Goal: Information Seeking & Learning: Learn about a topic

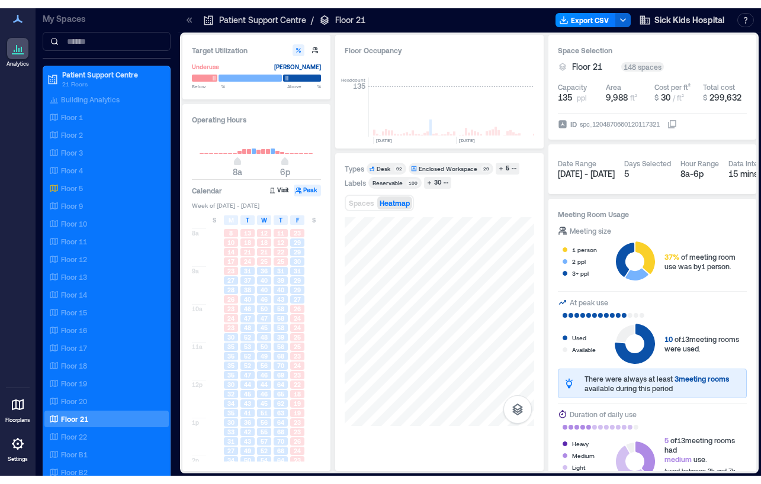
scroll to position [410, 0]
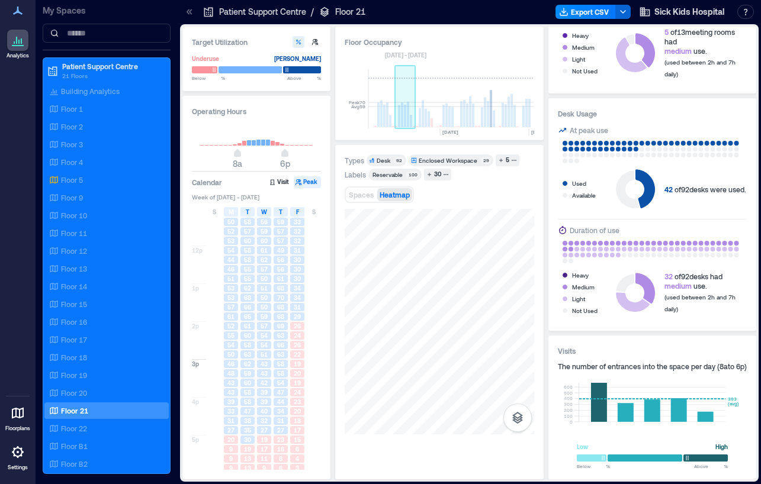
drag, startPoint x: 515, startPoint y: 113, endPoint x: 409, endPoint y: 107, distance: 105.5
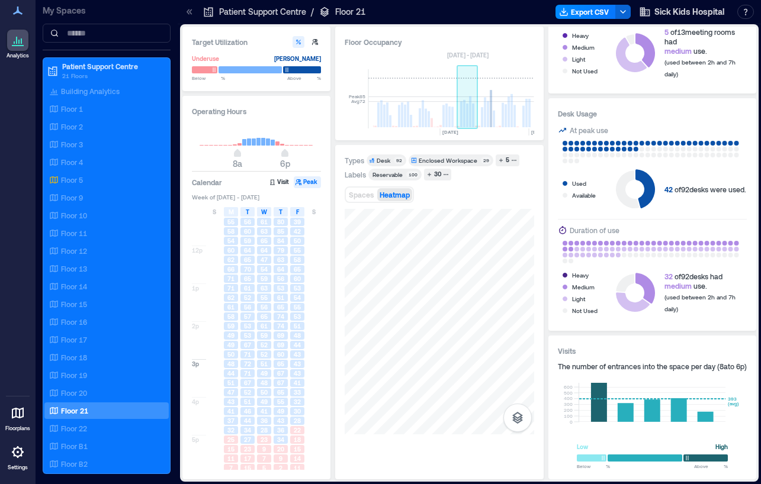
drag, startPoint x: 531, startPoint y: 108, endPoint x: 455, endPoint y: 98, distance: 75.9
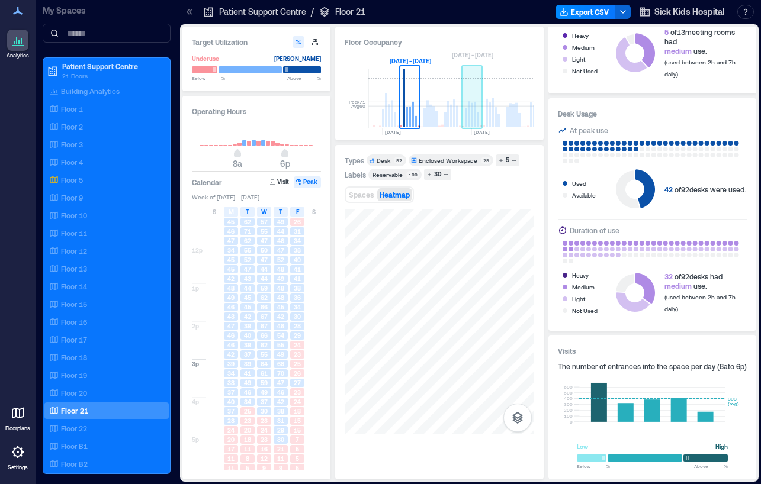
scroll to position [0, 437]
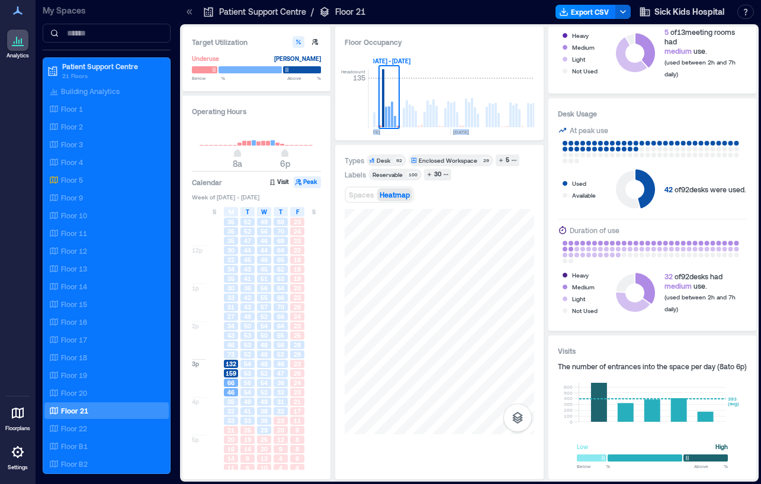
drag, startPoint x: 510, startPoint y: 92, endPoint x: 543, endPoint y: 94, distance: 33.2
click at [543, 94] on div "Floor Occupancy Headcount 135 [DATE] [DATE] [DATE] [DATE] [DATE] [DATE] [DATE] …" at bounding box center [439, 84] width 208 height 114
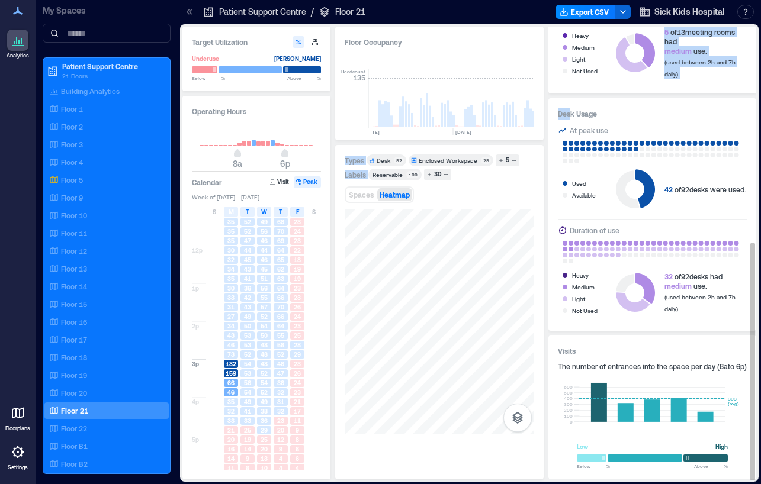
scroll to position [0, 1912]
drag, startPoint x: 528, startPoint y: 96, endPoint x: 569, endPoint y: 100, distance: 41.1
click at [569, 100] on div "Target Utilization Underuse [PERSON_NAME] Below ** % Above ** % Operating Hours…" at bounding box center [469, 253] width 574 height 453
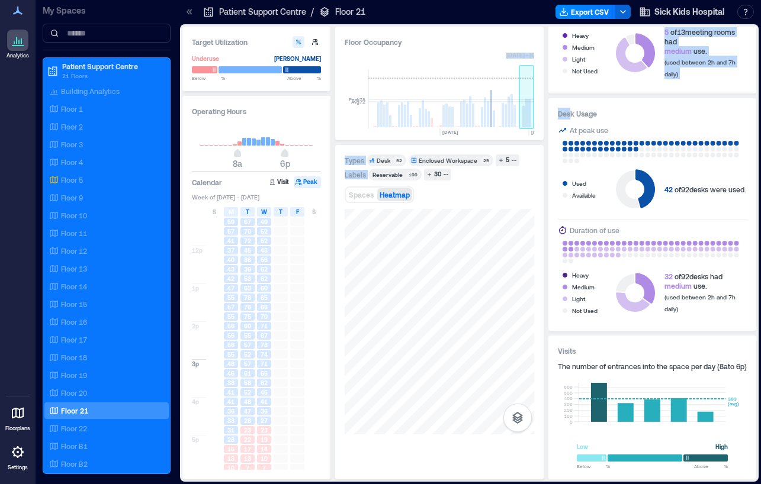
click at [528, 113] on rect at bounding box center [526, 113] width 2 height 28
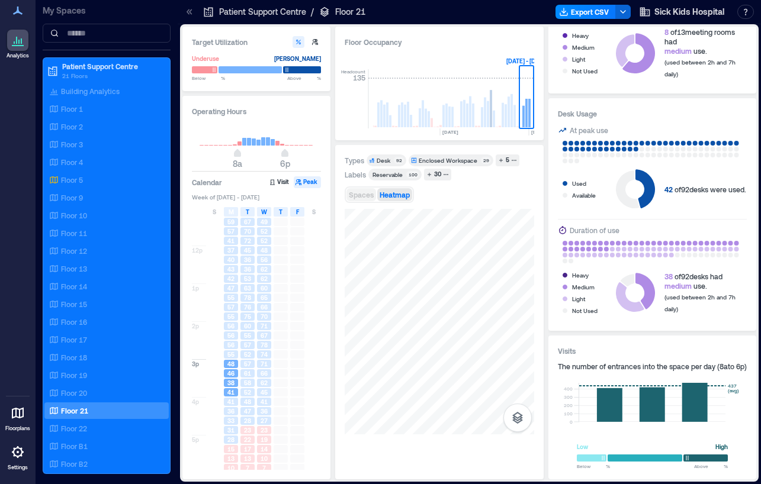
click at [371, 197] on span "Spaces" at bounding box center [361, 195] width 25 height 8
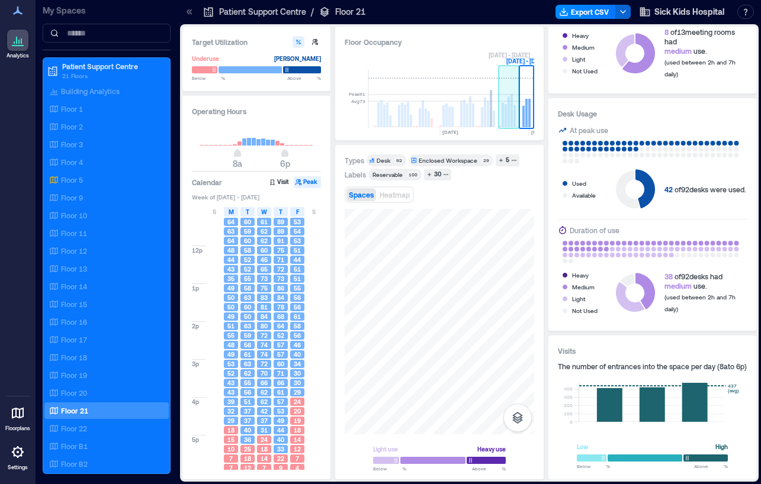
click at [507, 113] on rect at bounding box center [506, 115] width 2 height 23
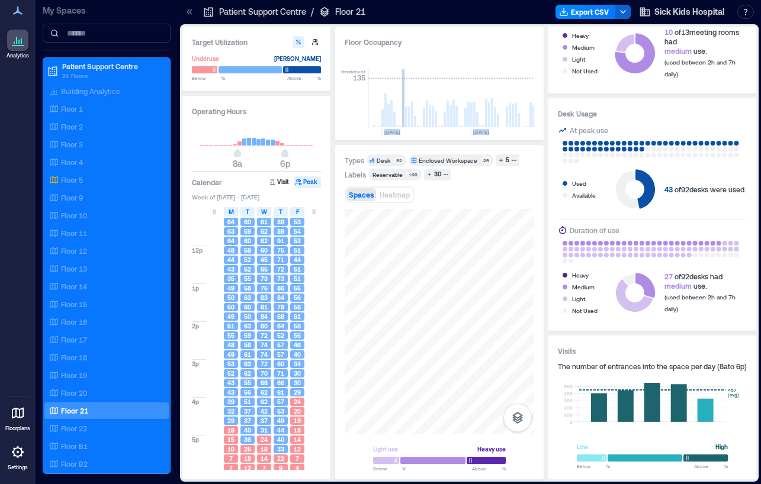
scroll to position [0, 419]
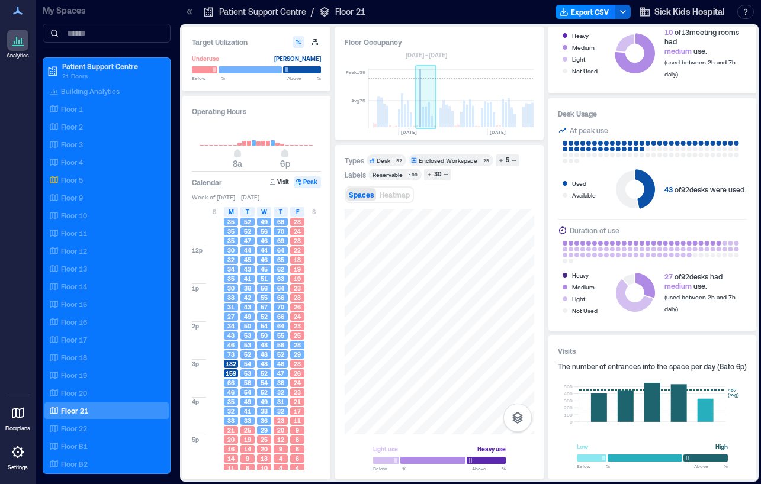
drag, startPoint x: 440, startPoint y: 105, endPoint x: 431, endPoint y: 101, distance: 10.3
click at [419, 103] on rect at bounding box center [420, 98] width 2 height 58
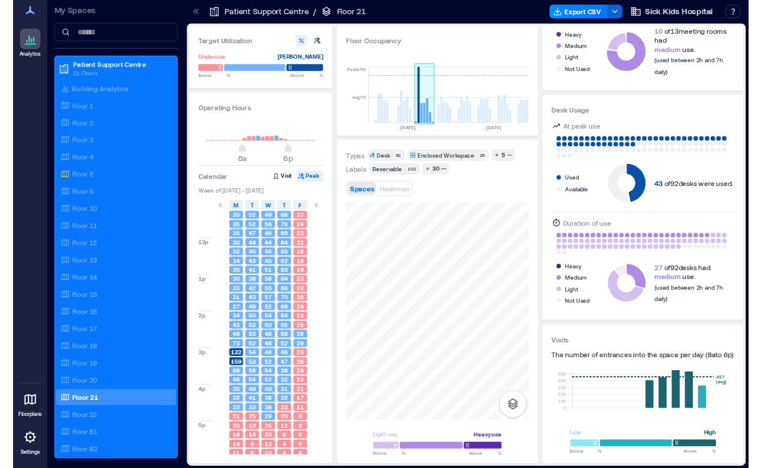
scroll to position [0, 391]
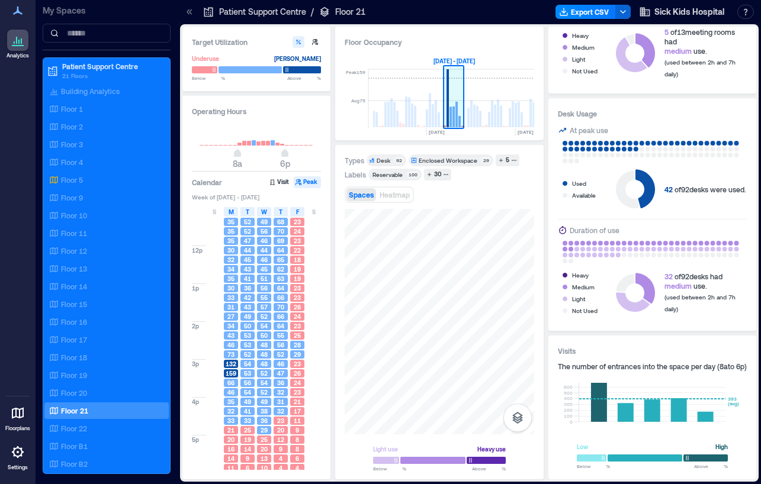
click at [449, 104] on rect at bounding box center [448, 98] width 2 height 58
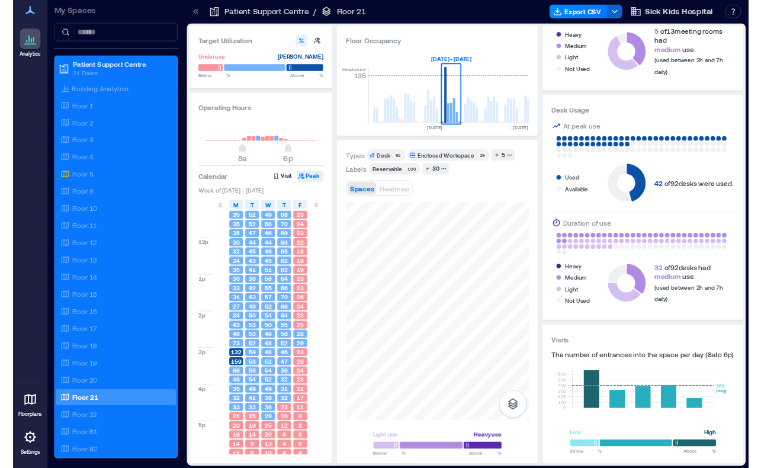
scroll to position [0, 1912]
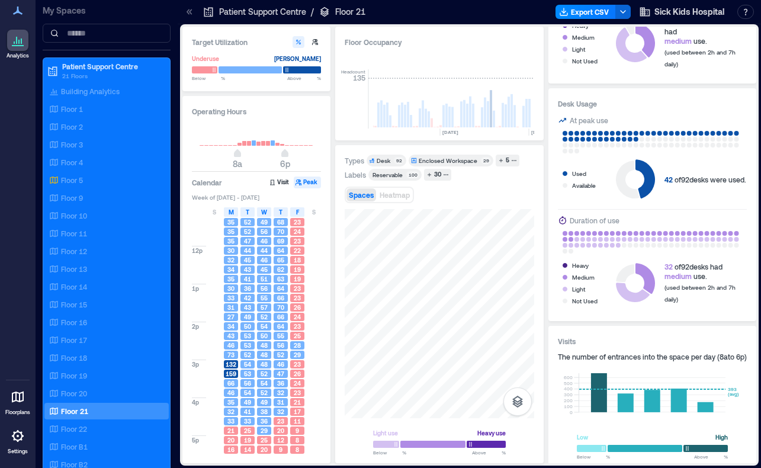
click at [227, 378] on div "159" at bounding box center [231, 373] width 17 height 9
click at [410, 192] on span "Heatmap" at bounding box center [395, 195] width 30 height 8
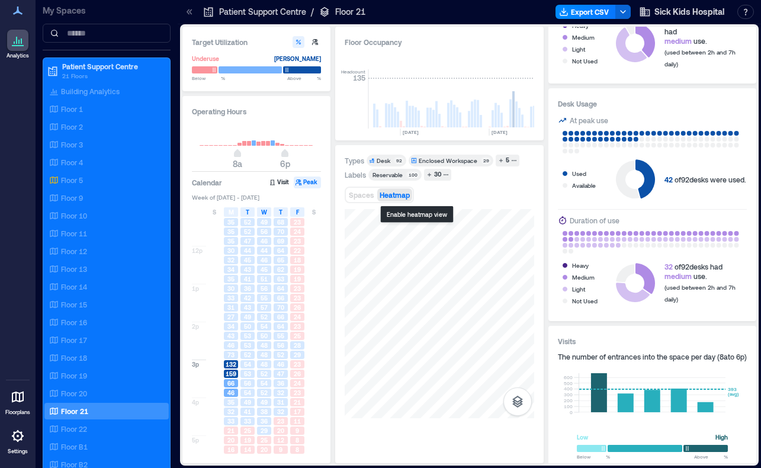
scroll to position [0, 391]
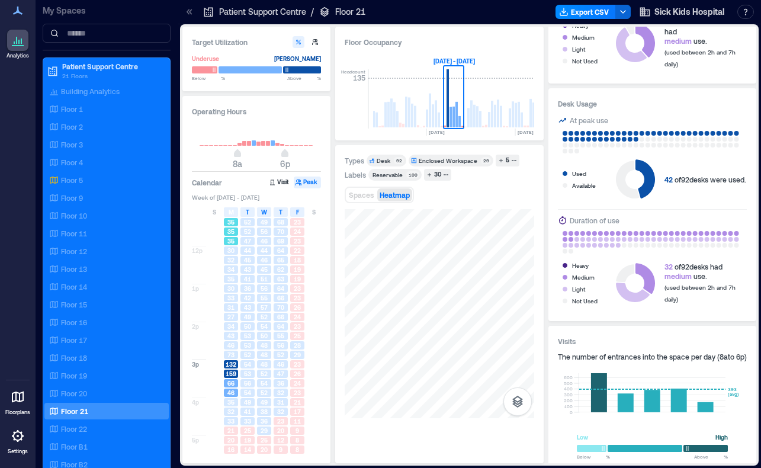
click at [227, 232] on span "35" at bounding box center [230, 231] width 7 height 8
click at [230, 253] on span "30" at bounding box center [230, 250] width 7 height 8
click at [232, 293] on div "30" at bounding box center [231, 288] width 17 height 9
click at [231, 335] on span "43" at bounding box center [230, 336] width 7 height 8
click at [230, 375] on span "159" at bounding box center [231, 374] width 11 height 8
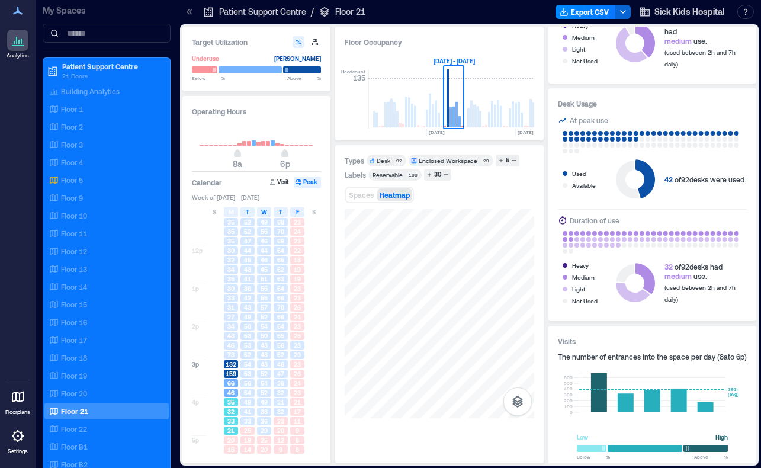
click at [231, 413] on span "32" at bounding box center [230, 411] width 7 height 8
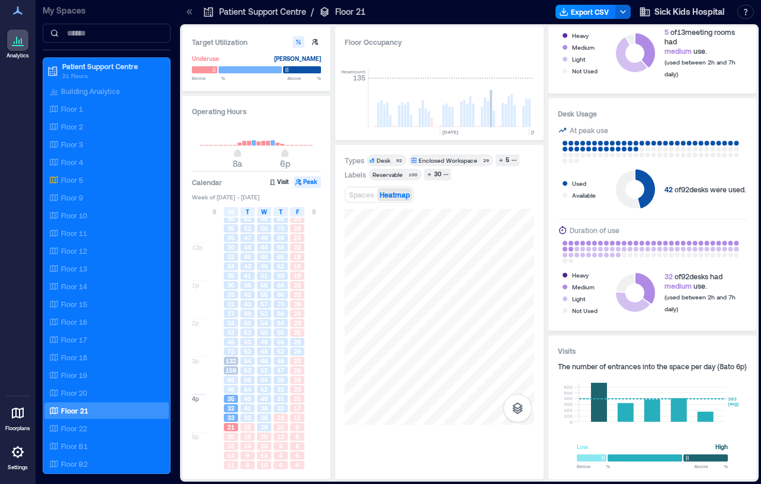
scroll to position [130, 0]
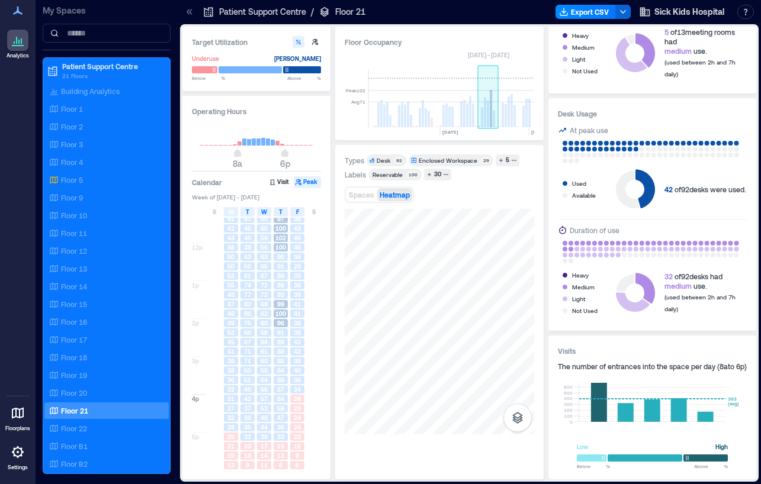
drag, startPoint x: 387, startPoint y: 111, endPoint x: 492, endPoint y: 114, distance: 104.8
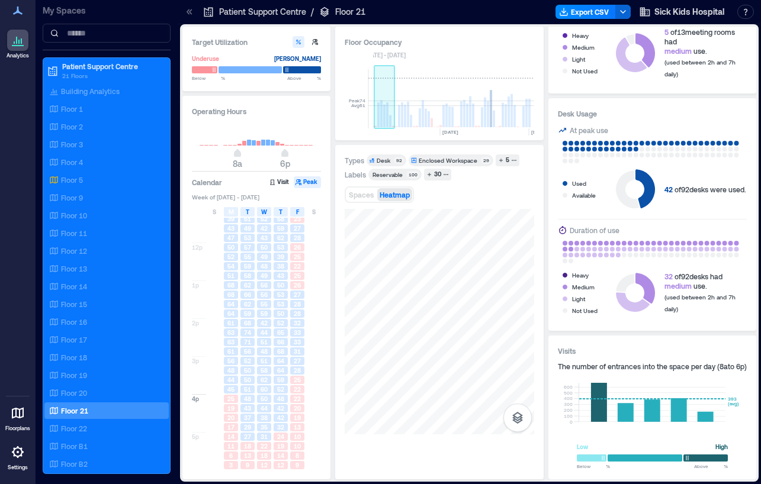
click at [383, 111] on rect at bounding box center [384, 116] width 2 height 23
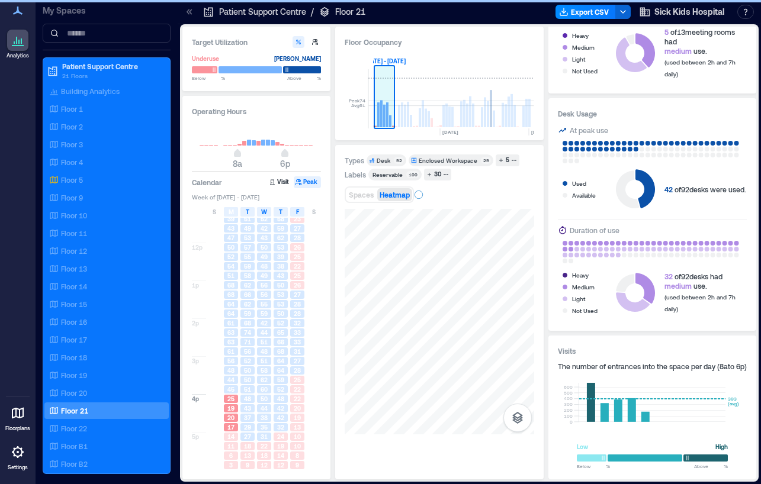
scroll to position [0, 1842]
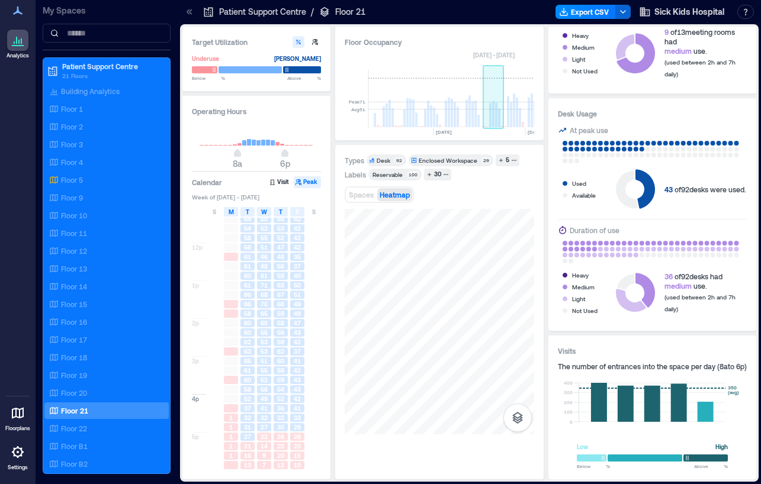
scroll to position [0, 1552]
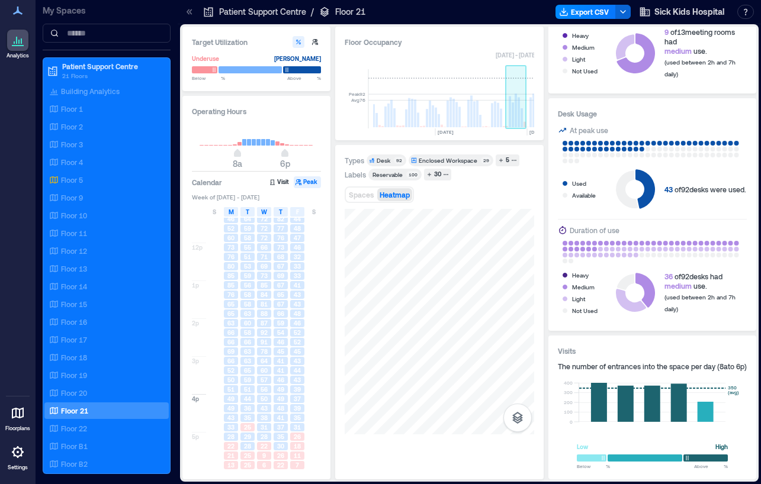
drag, startPoint x: 419, startPoint y: 102, endPoint x: 515, endPoint y: 114, distance: 96.1
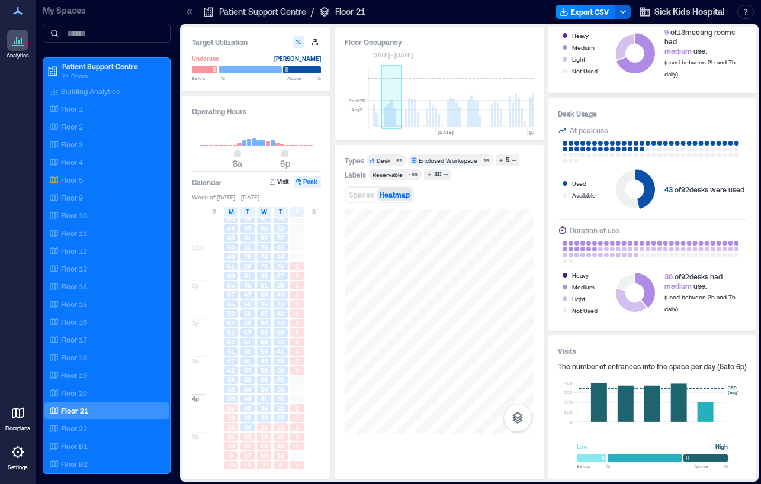
click at [395, 111] on rect at bounding box center [394, 117] width 2 height 19
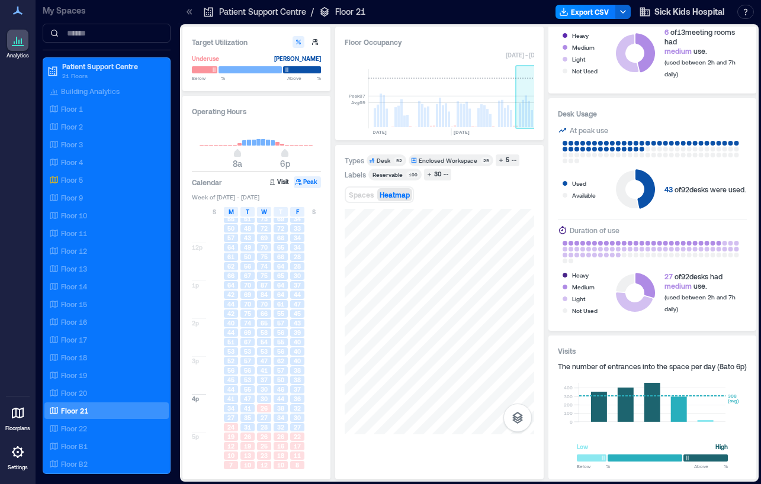
scroll to position [0, 1353]
click at [381, 114] on rect at bounding box center [381, 116] width 2 height 23
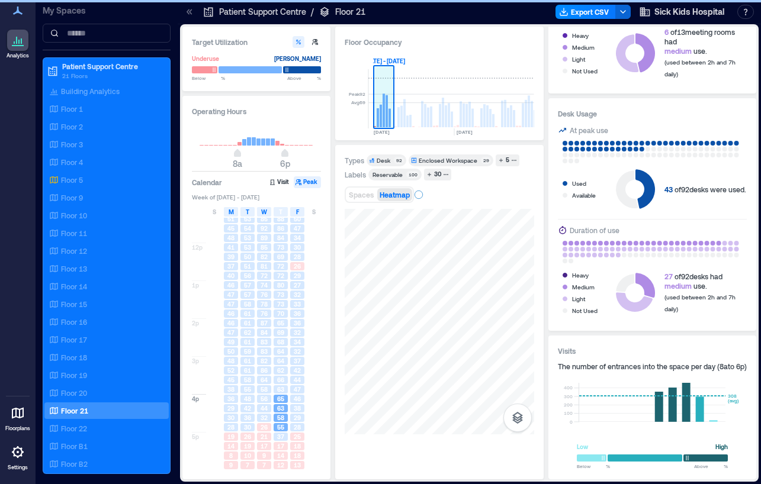
scroll to position [0, 1283]
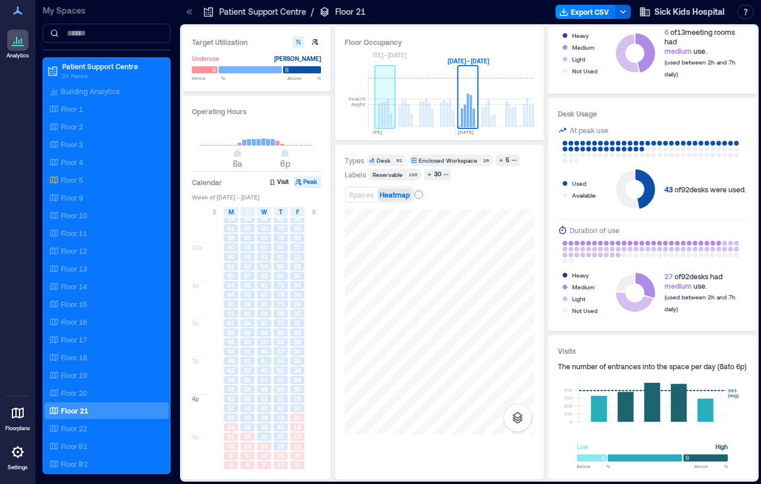
scroll to position [0, 1283]
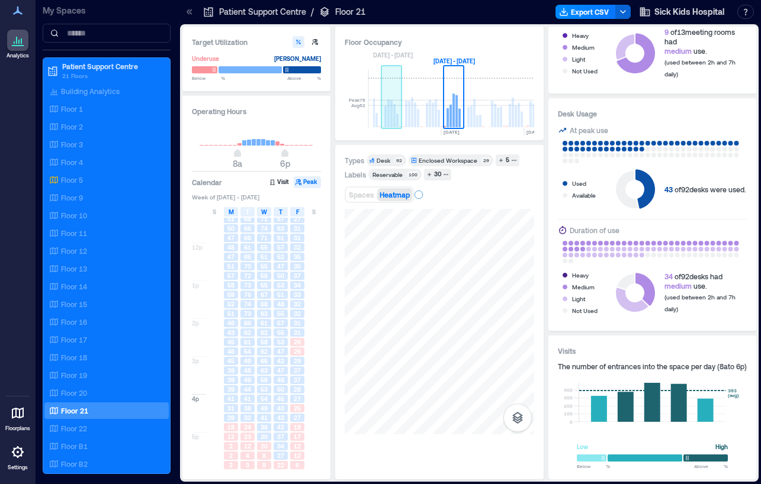
click at [386, 117] on rect at bounding box center [385, 116] width 2 height 21
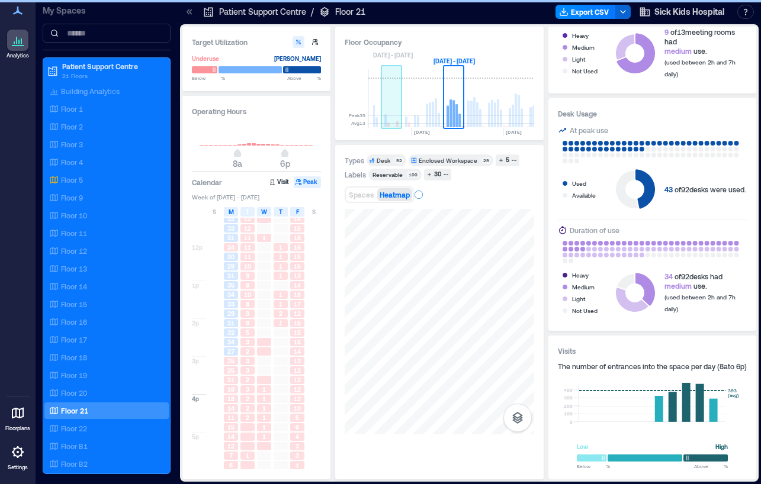
click at [386, 117] on rect at bounding box center [385, 120] width 2 height 13
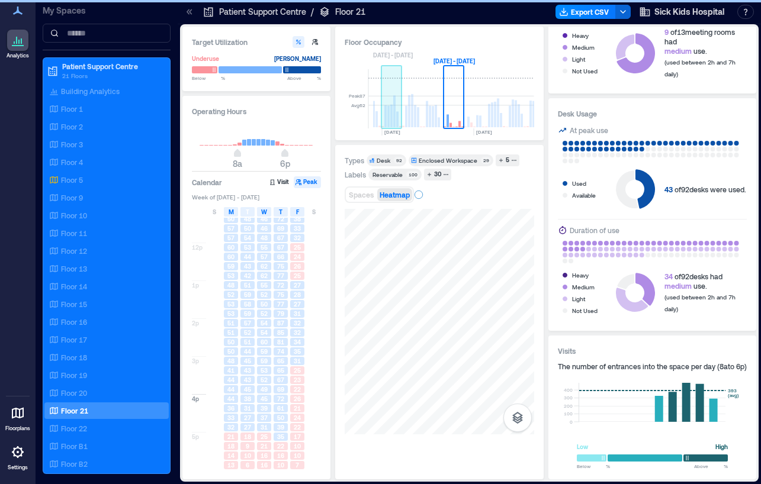
click at [386, 117] on rect at bounding box center [385, 116] width 2 height 22
click at [386, 117] on rect at bounding box center [385, 114] width 2 height 26
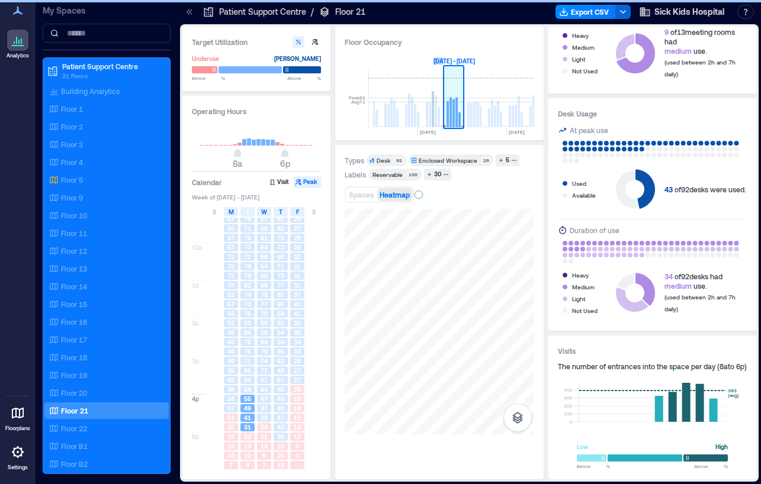
click at [386, 117] on rect at bounding box center [385, 115] width 2 height 24
click at [386, 117] on rect at bounding box center [385, 112] width 2 height 29
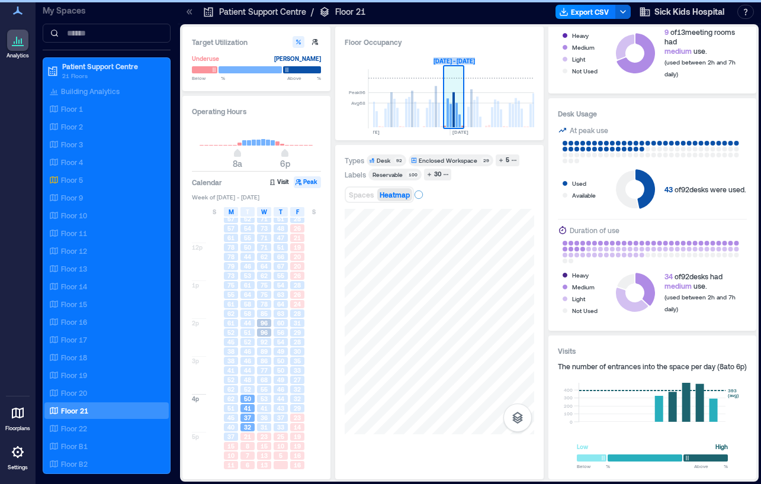
click at [386, 117] on rect at bounding box center [385, 118] width 2 height 18
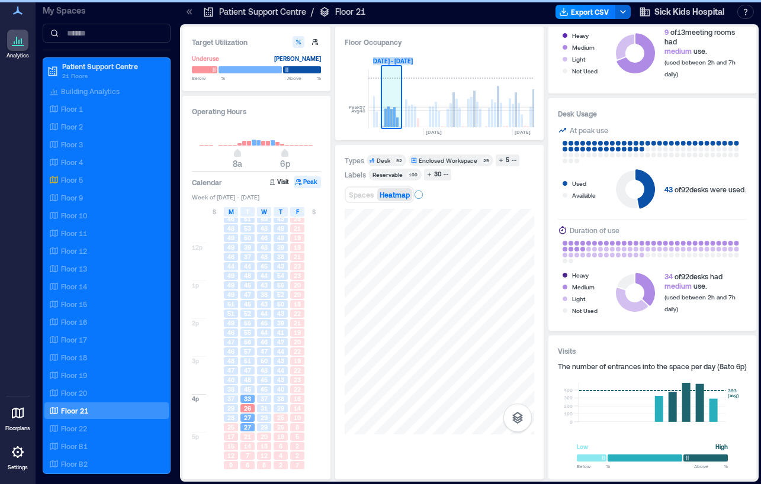
scroll to position [0, 785]
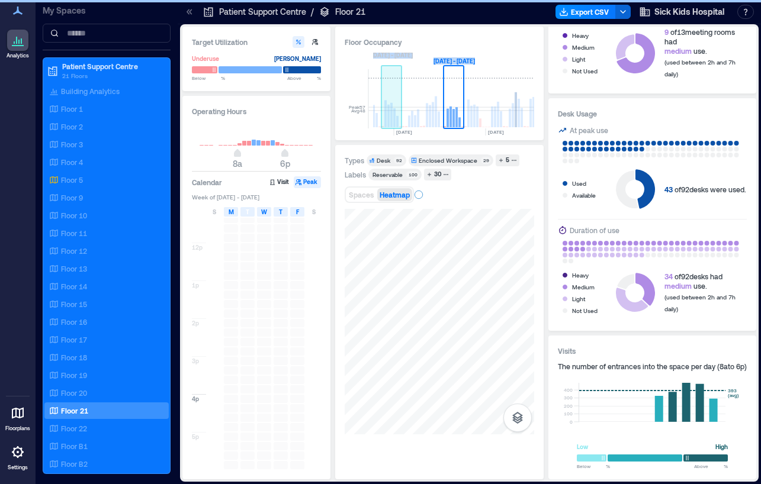
click at [386, 117] on rect at bounding box center [385, 113] width 2 height 27
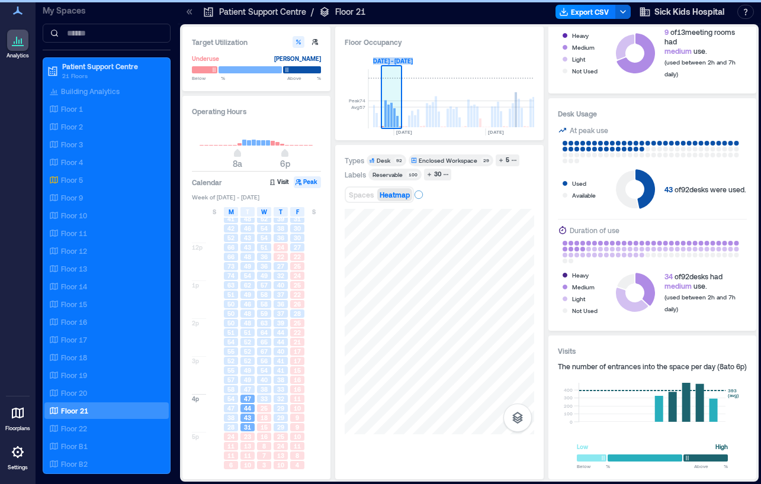
click at [325, 117] on rect at bounding box center [323, 113] width 2 height 28
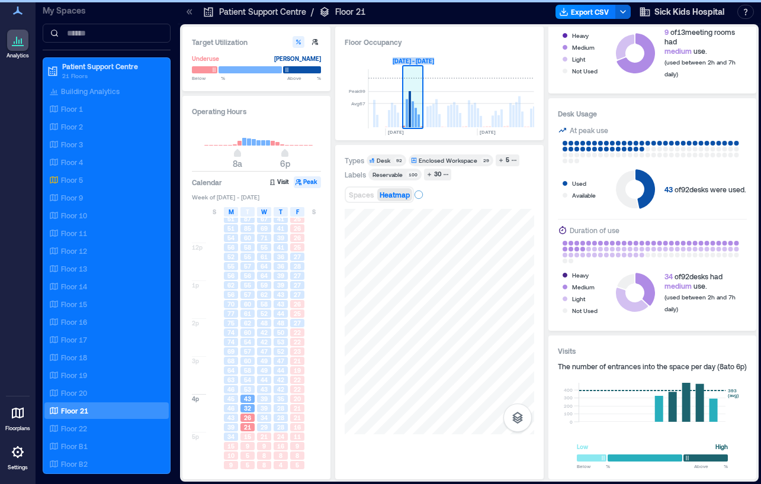
scroll to position [0, 661]
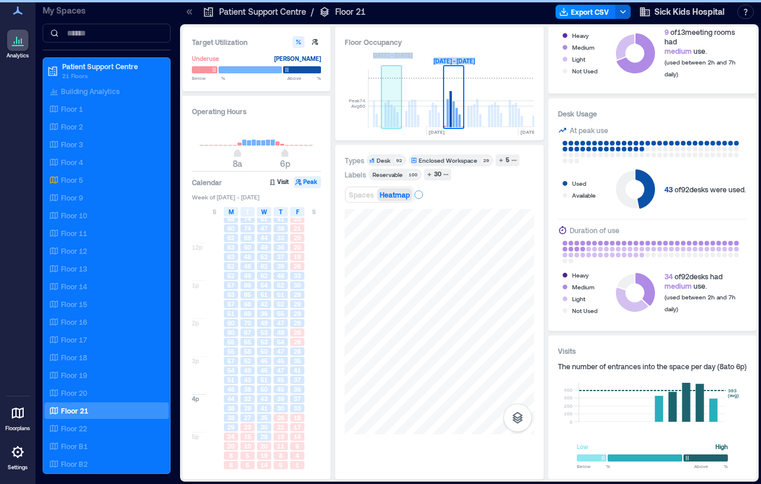
click at [386, 117] on rect at bounding box center [385, 115] width 2 height 24
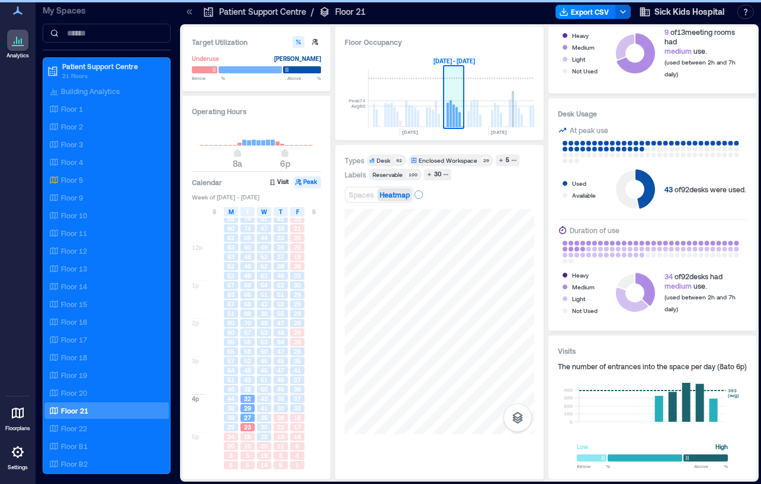
click at [386, 117] on rect at bounding box center [385, 115] width 2 height 24
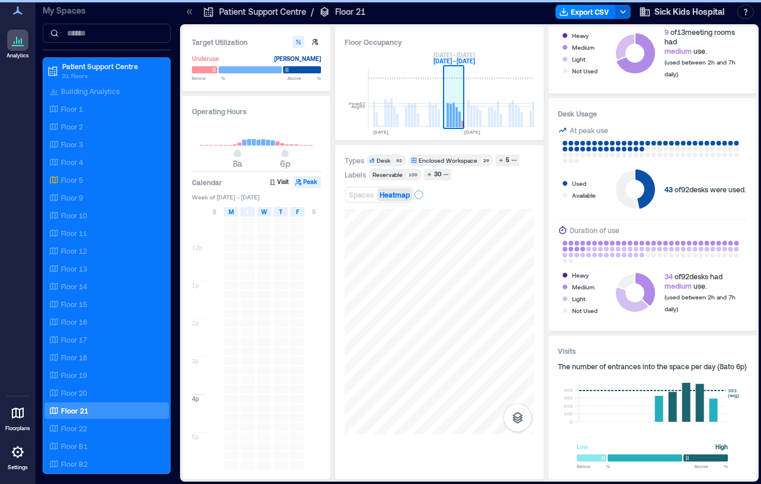
click at [386, 117] on rect at bounding box center [385, 113] width 2 height 28
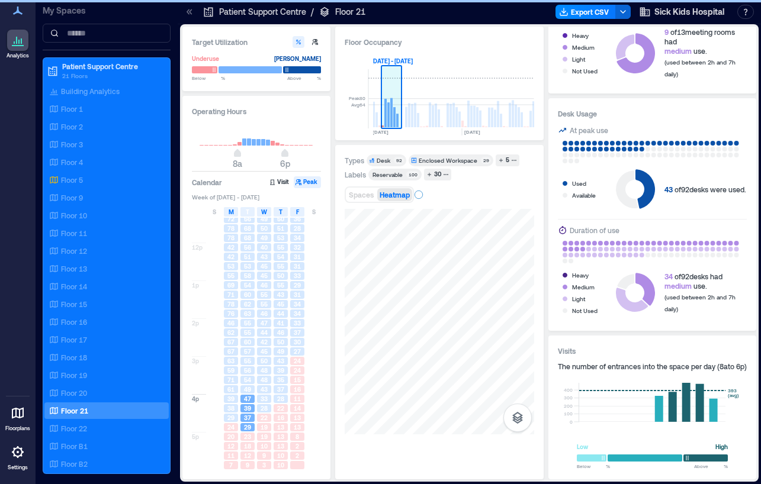
click at [386, 117] on rect at bounding box center [385, 113] width 2 height 28
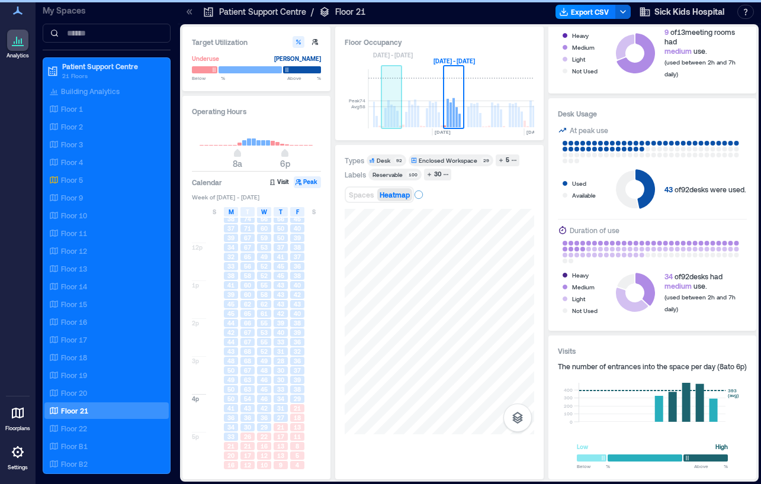
click at [386, 117] on rect at bounding box center [385, 118] width 2 height 20
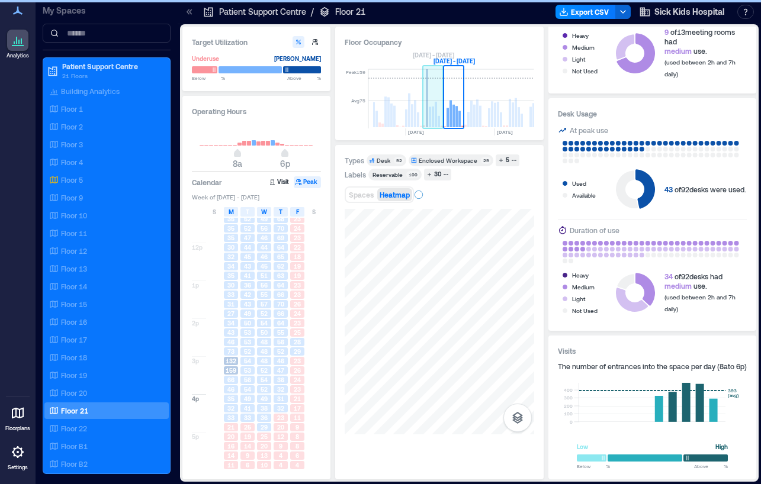
click at [426, 113] on rect at bounding box center [427, 98] width 2 height 58
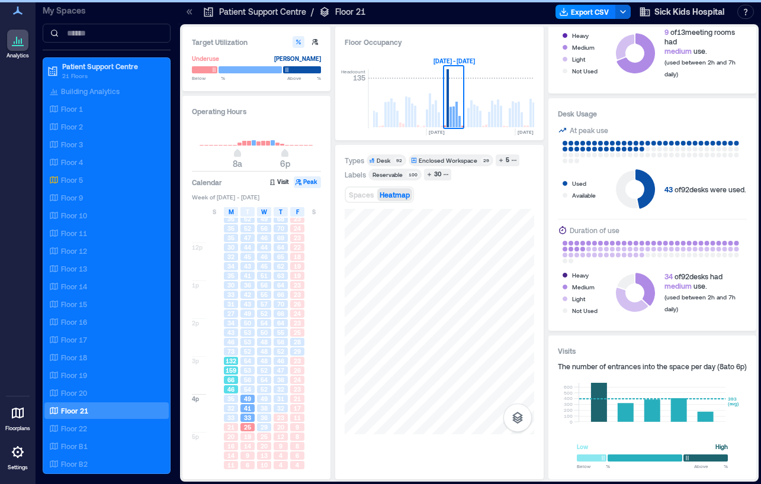
click at [229, 357] on span "132" at bounding box center [231, 361] width 11 height 8
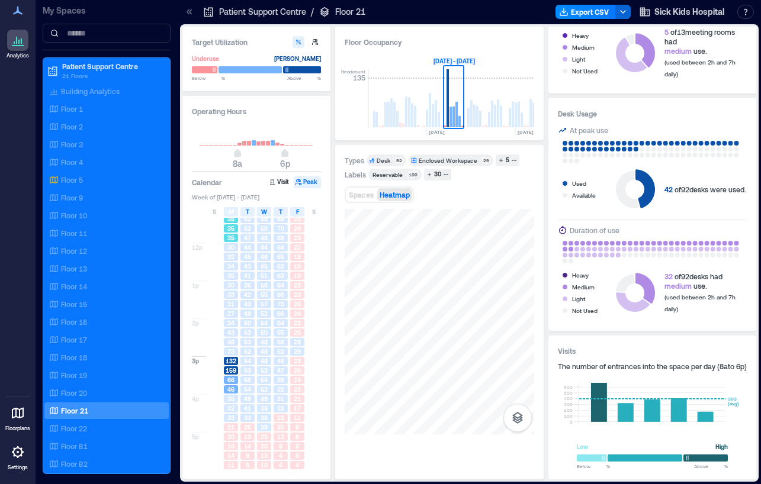
click at [234, 223] on div "35" at bounding box center [231, 218] width 17 height 9
click at [229, 257] on span "32" at bounding box center [230, 257] width 7 height 8
click at [230, 297] on span "33" at bounding box center [230, 295] width 7 height 8
click at [228, 332] on span "43" at bounding box center [230, 333] width 7 height 8
click at [233, 368] on span "159" at bounding box center [231, 371] width 11 height 8
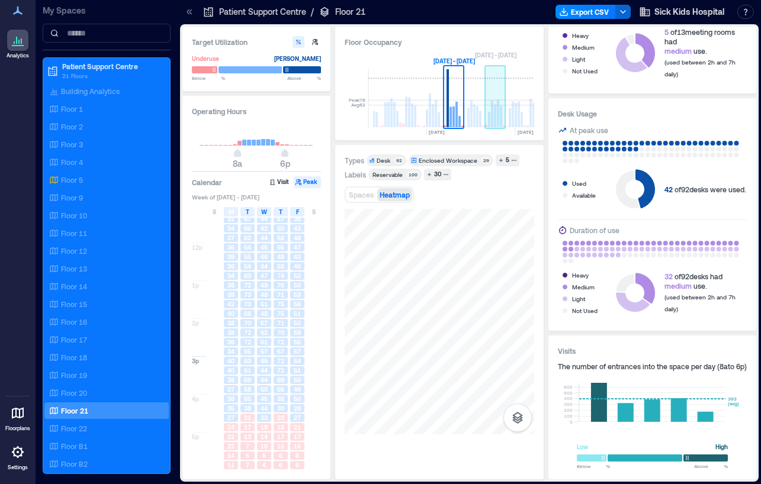
click at [492, 107] on rect at bounding box center [492, 114] width 2 height 27
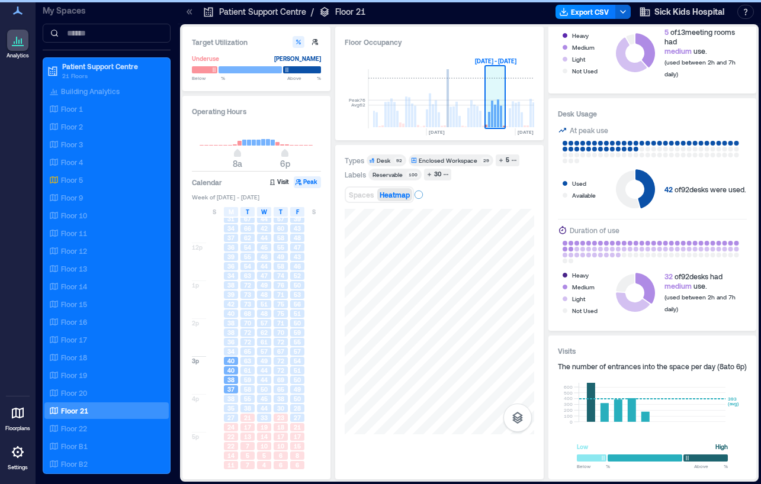
scroll to position [0, 433]
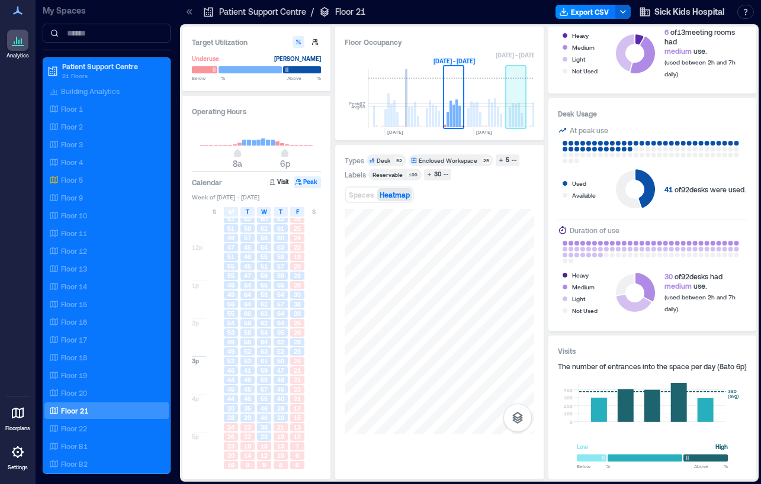
click at [515, 111] on rect at bounding box center [516, 115] width 2 height 23
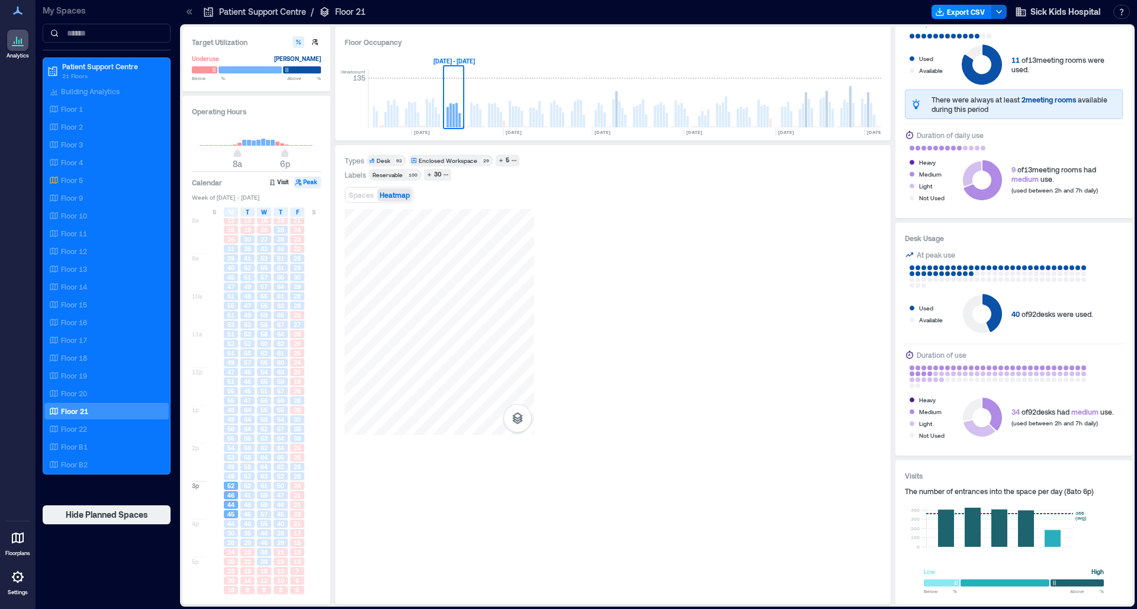
scroll to position [0, 1565]
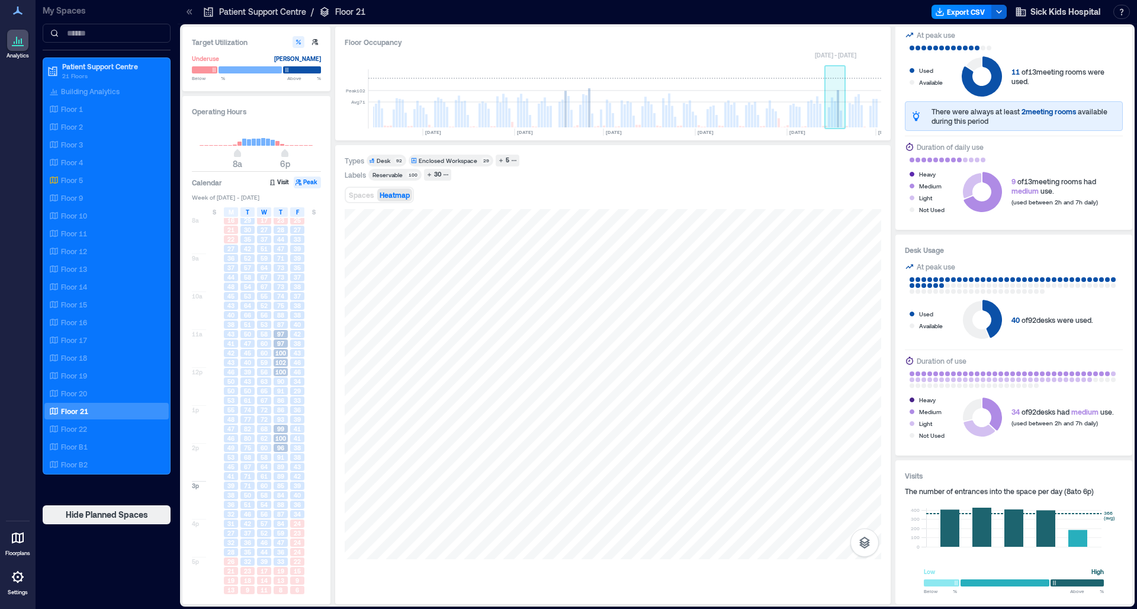
click at [760, 114] on rect at bounding box center [829, 117] width 2 height 20
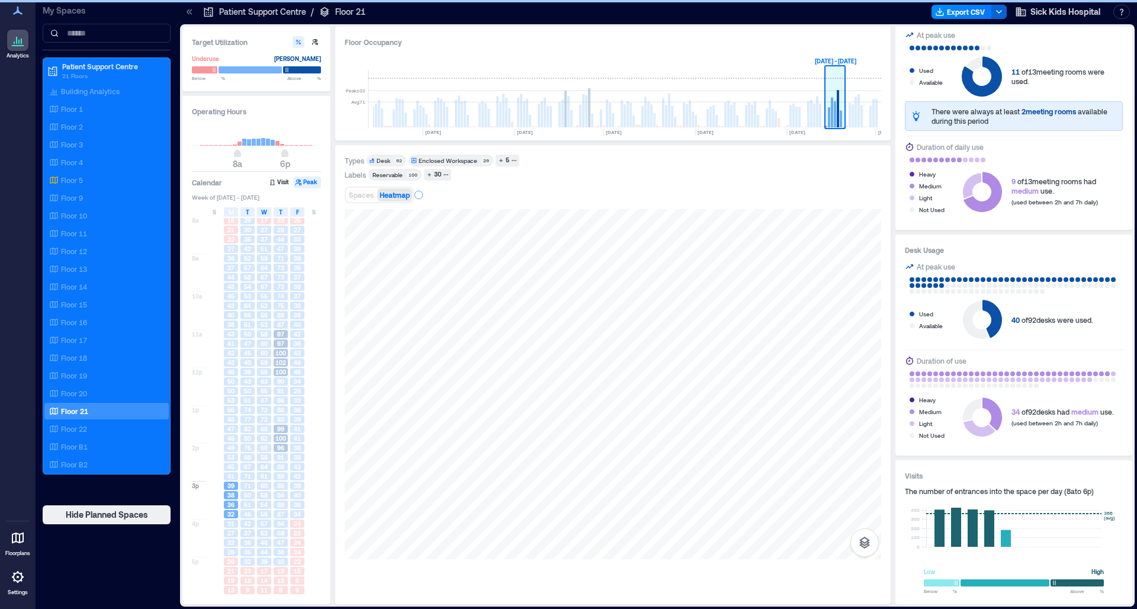
scroll to position [260, 0]
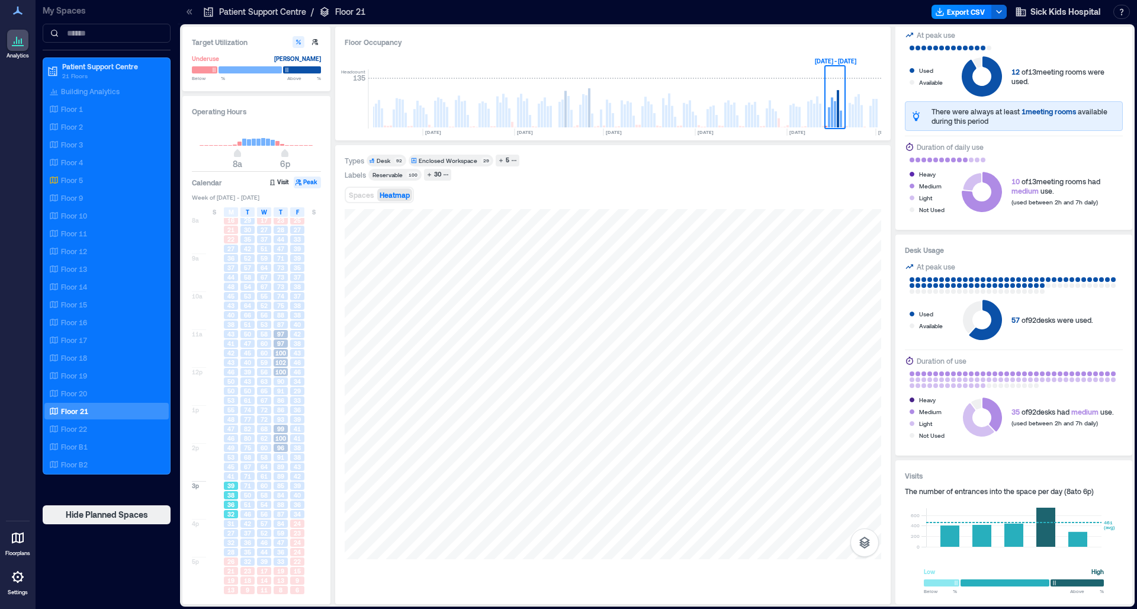
click at [230, 467] on span "39" at bounding box center [230, 485] width 7 height 8
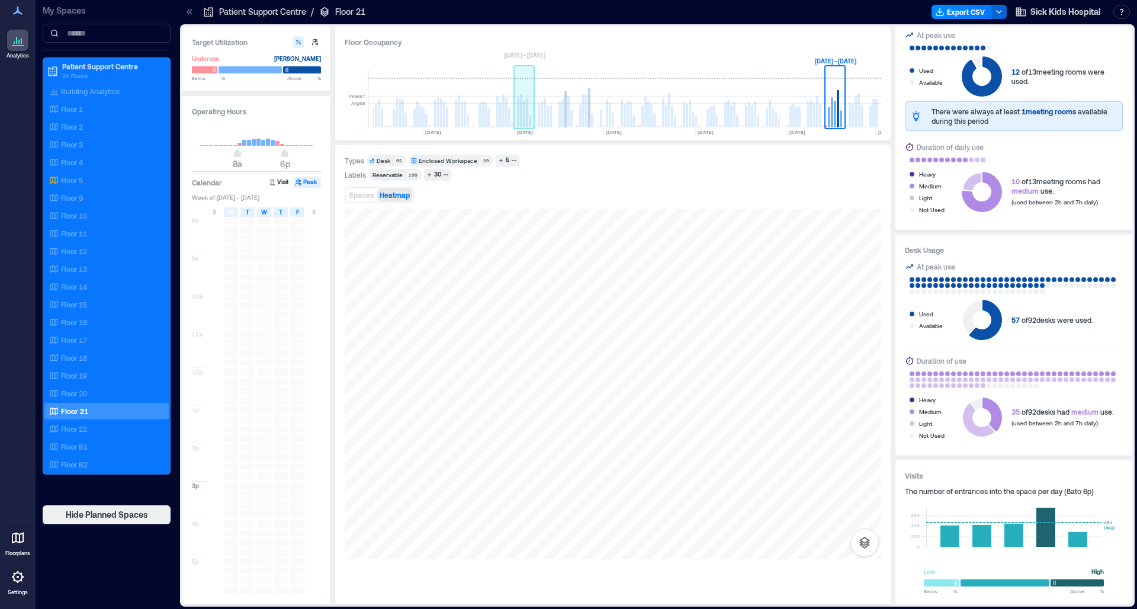
drag, startPoint x: 441, startPoint y: 117, endPoint x: 659, endPoint y: 125, distance: 218.1
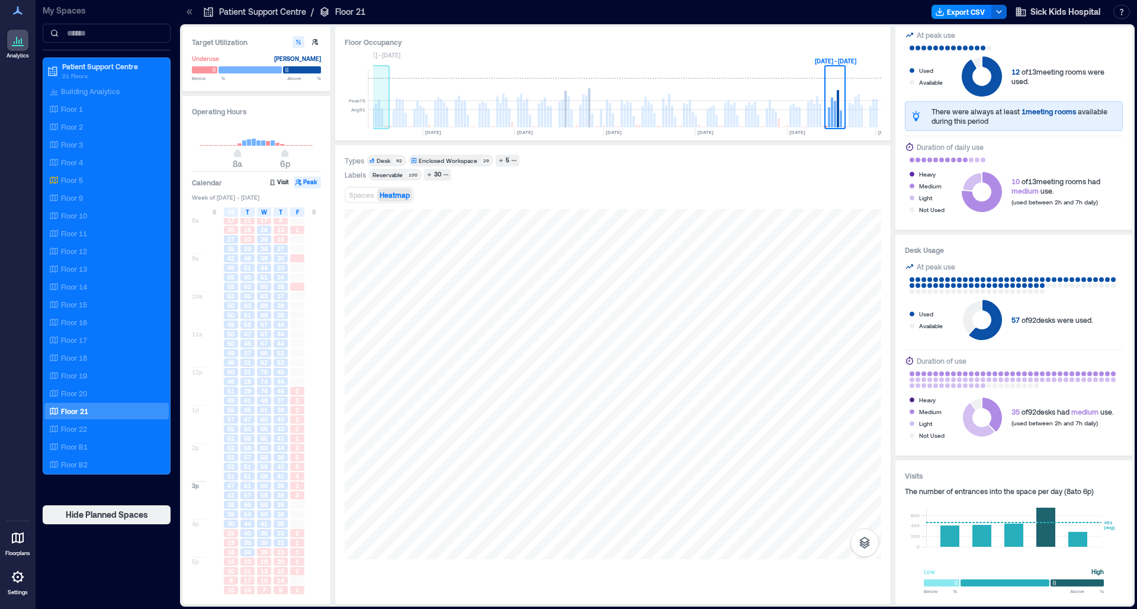
drag, startPoint x: 494, startPoint y: 101, endPoint x: 371, endPoint y: 103, distance: 123.2
click at [372, 103] on div "Peak 75 Avg 51 [DATE] [DATE] [DATE] [DATE] [DATE] [DATE] [DATE] [DATE] [DATE] […" at bounding box center [613, 92] width 537 height 78
click at [387, 108] on rect at bounding box center [379, 98] width 21 height 59
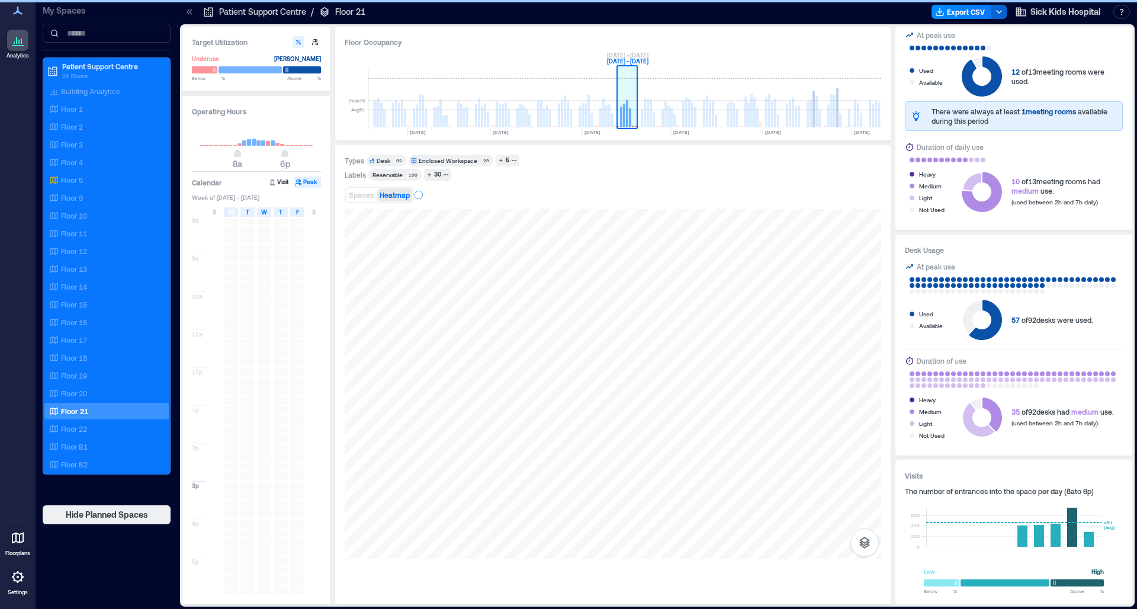
click at [387, 108] on rect at bounding box center [378, 98] width 21 height 59
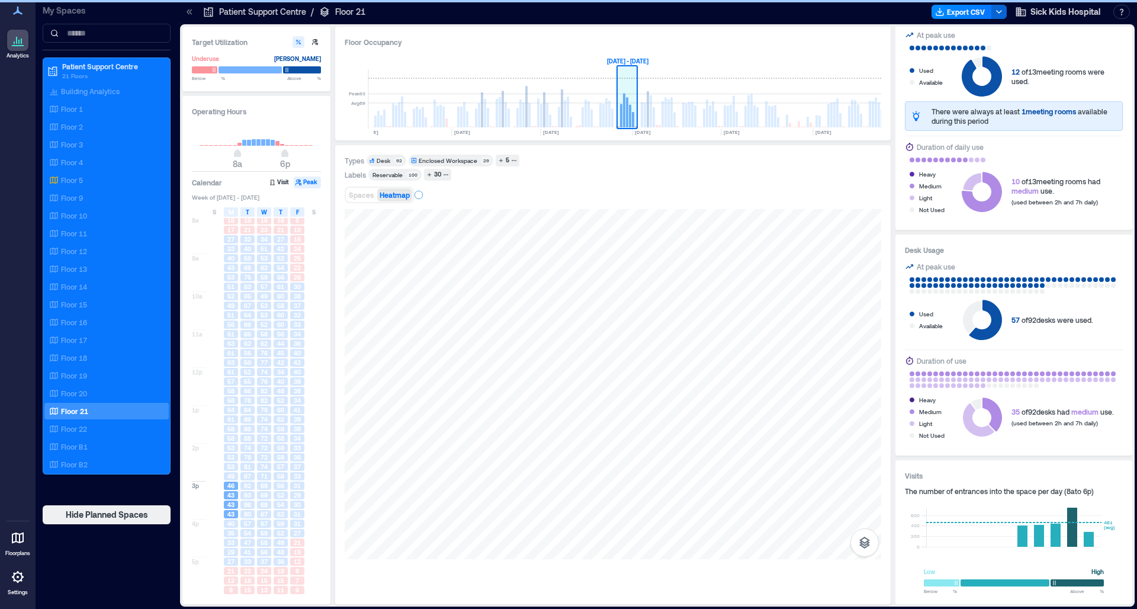
click at [387, 108] on rect at bounding box center [378, 98] width 21 height 59
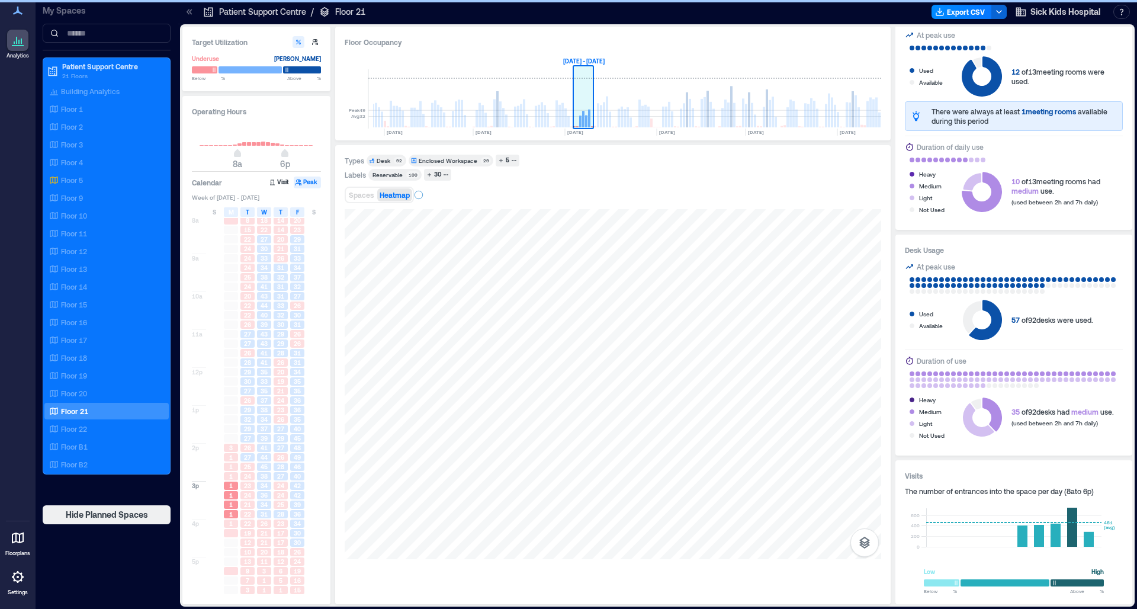
click at [345, 108] on rect at bounding box center [335, 98] width 21 height 59
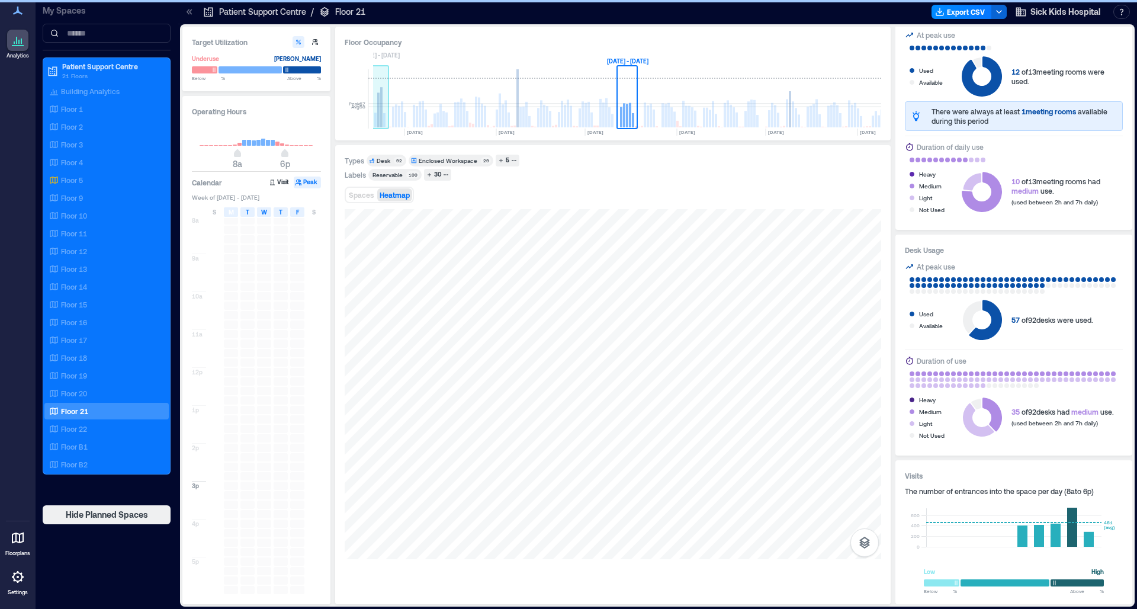
click at [387, 108] on rect at bounding box center [378, 98] width 21 height 59
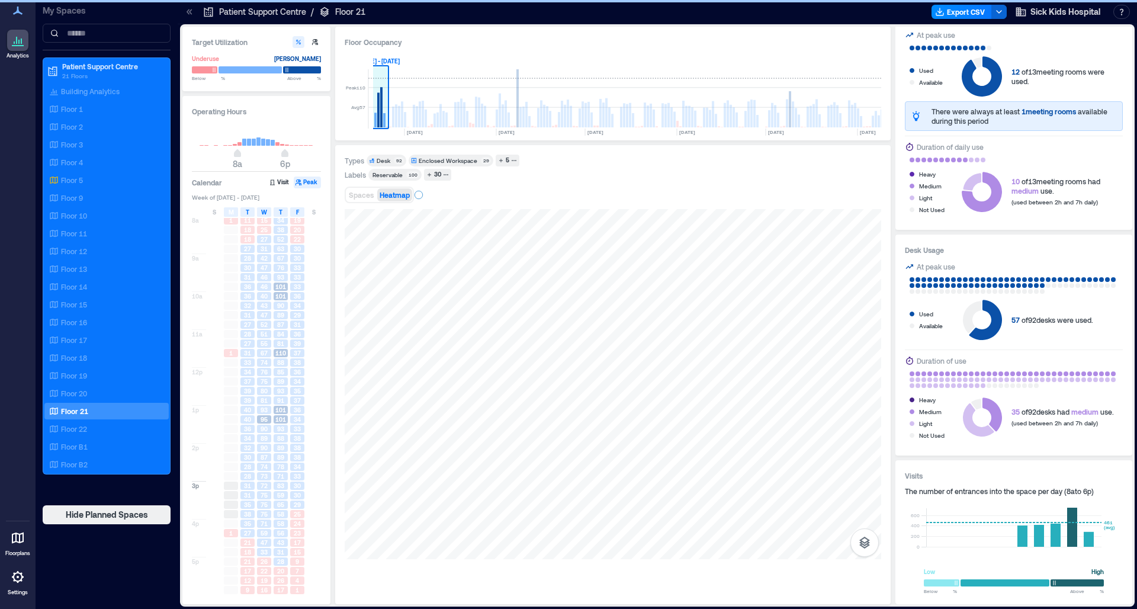
scroll to position [0, 73]
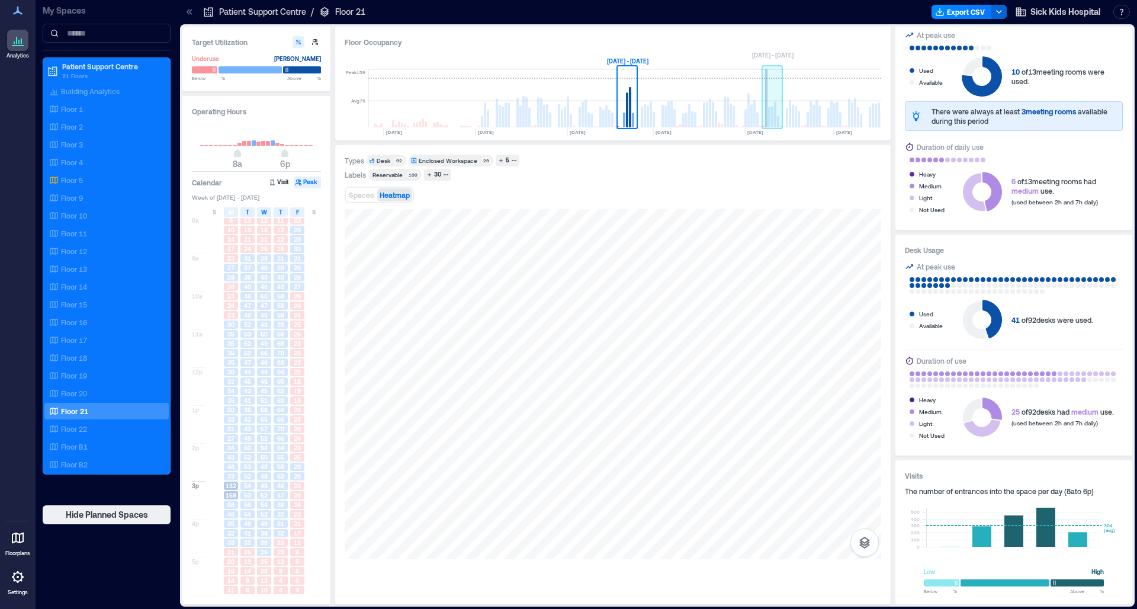
click at [760, 108] on rect at bounding box center [772, 117] width 2 height 21
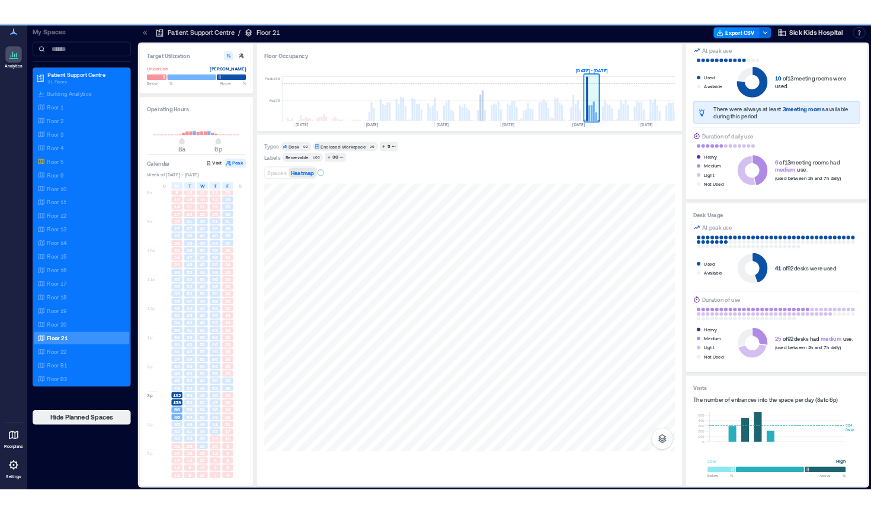
scroll to position [0, 218]
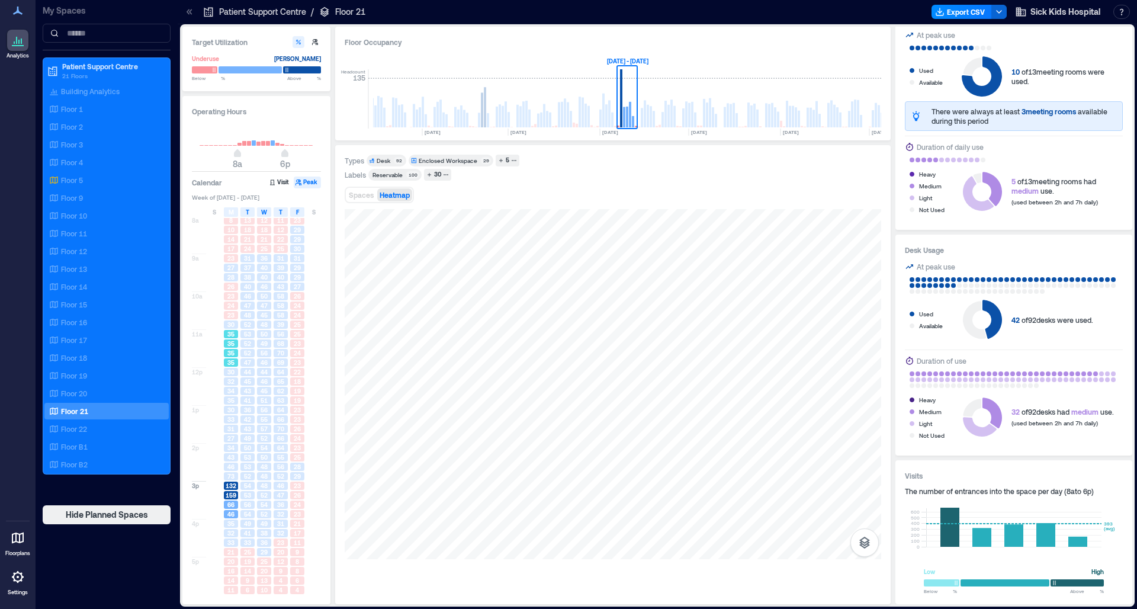
click at [228, 342] on span "35" at bounding box center [230, 343] width 7 height 8
click at [231, 380] on span "32" at bounding box center [230, 381] width 7 height 8
click at [231, 463] on span "46" at bounding box center [230, 467] width 7 height 8
click at [230, 467] on span "159" at bounding box center [231, 495] width 11 height 8
click at [227, 467] on div "32" at bounding box center [231, 532] width 17 height 9
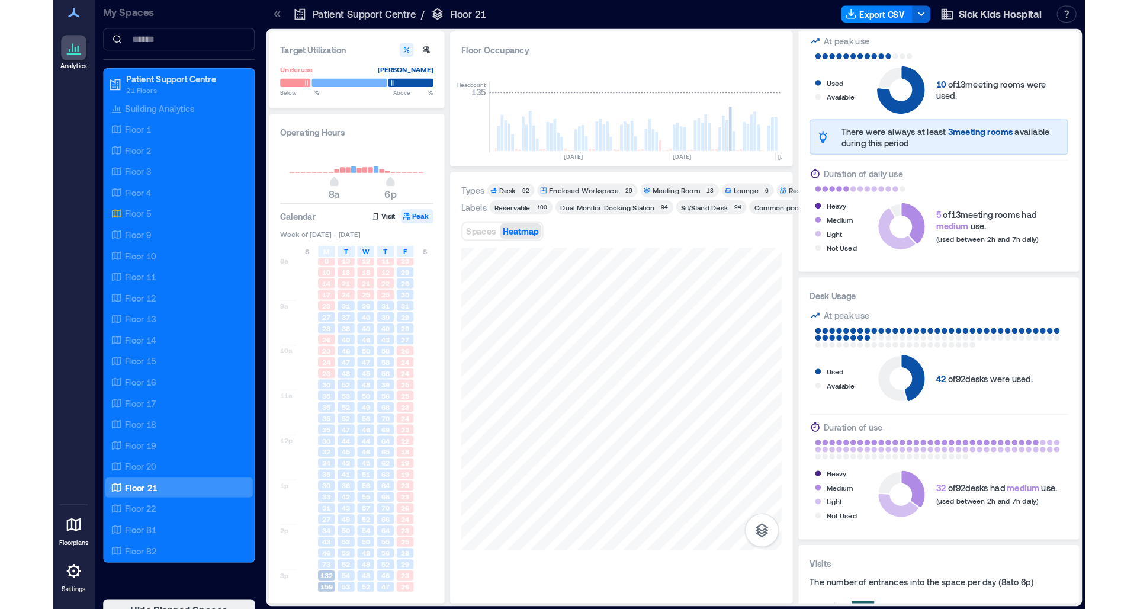
scroll to position [0, 1565]
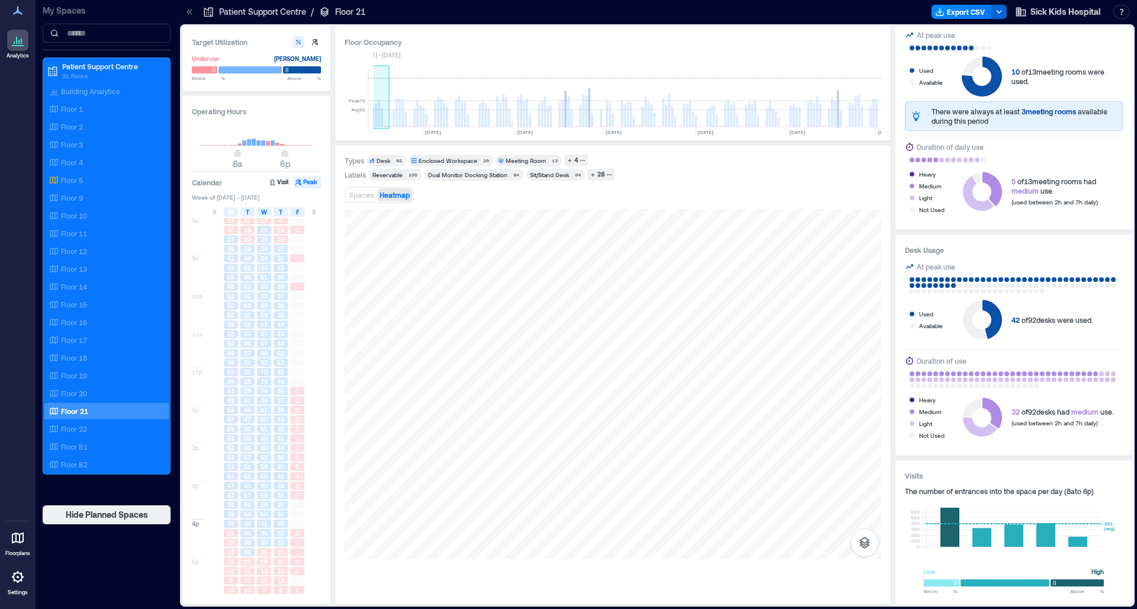
click at [382, 115] on rect at bounding box center [382, 117] width 2 height 19
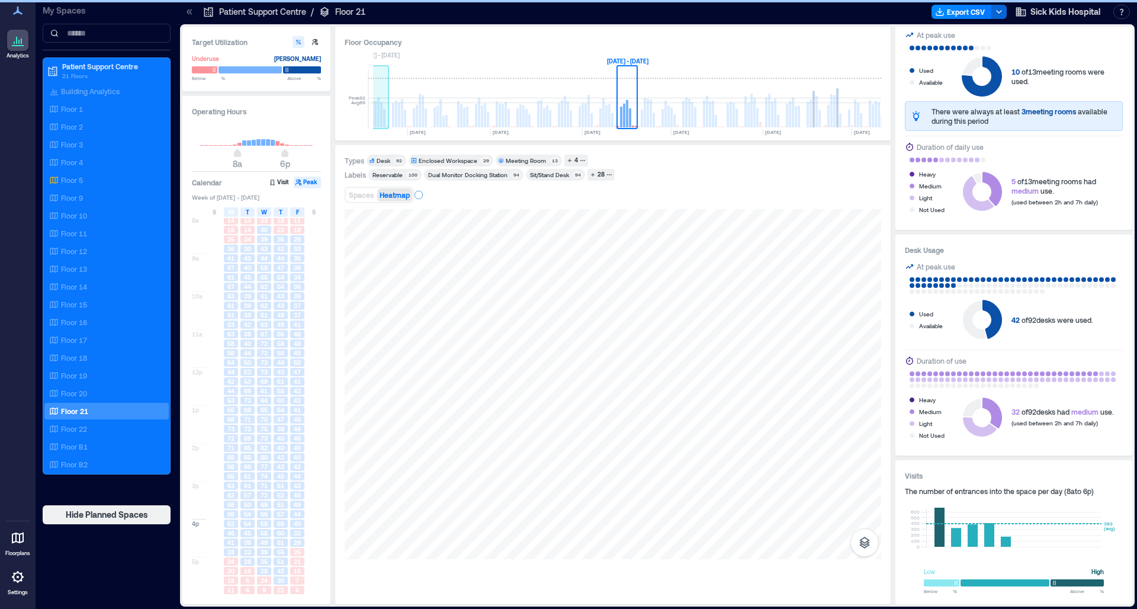
click at [382, 115] on rect at bounding box center [381, 114] width 2 height 25
click at [382, 115] on rect at bounding box center [381, 116] width 2 height 23
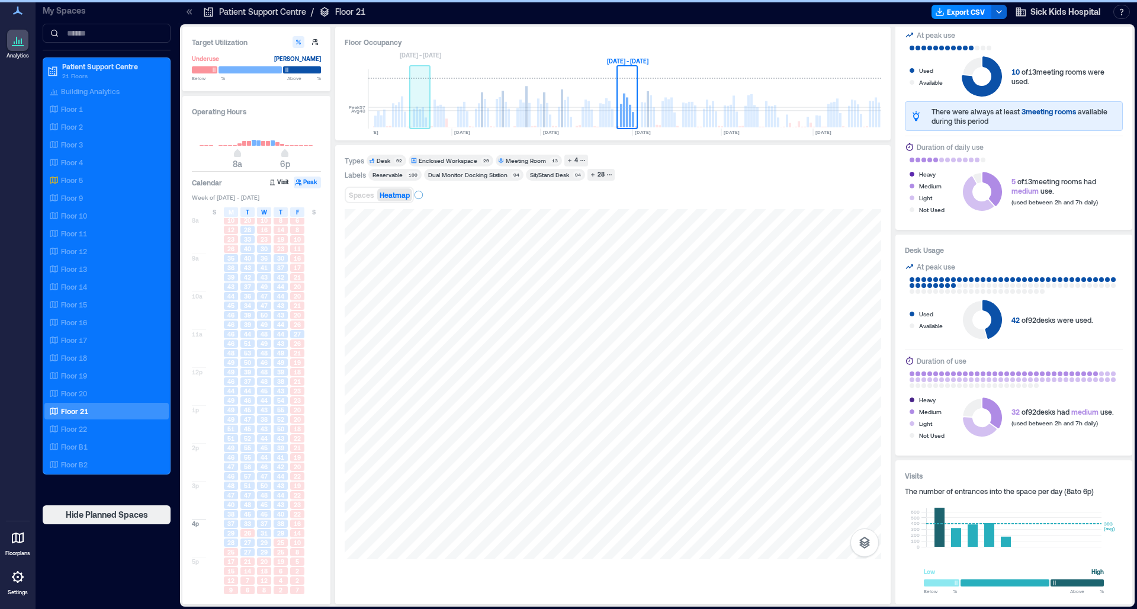
click at [382, 115] on rect at bounding box center [378, 98] width 21 height 59
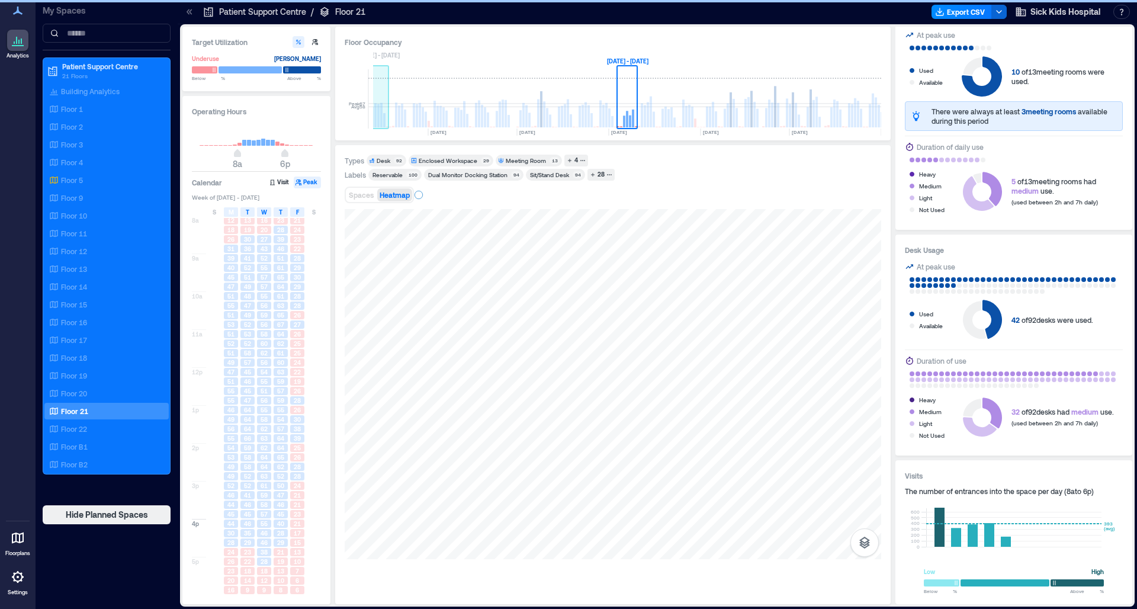
click at [382, 115] on rect at bounding box center [381, 115] width 2 height 24
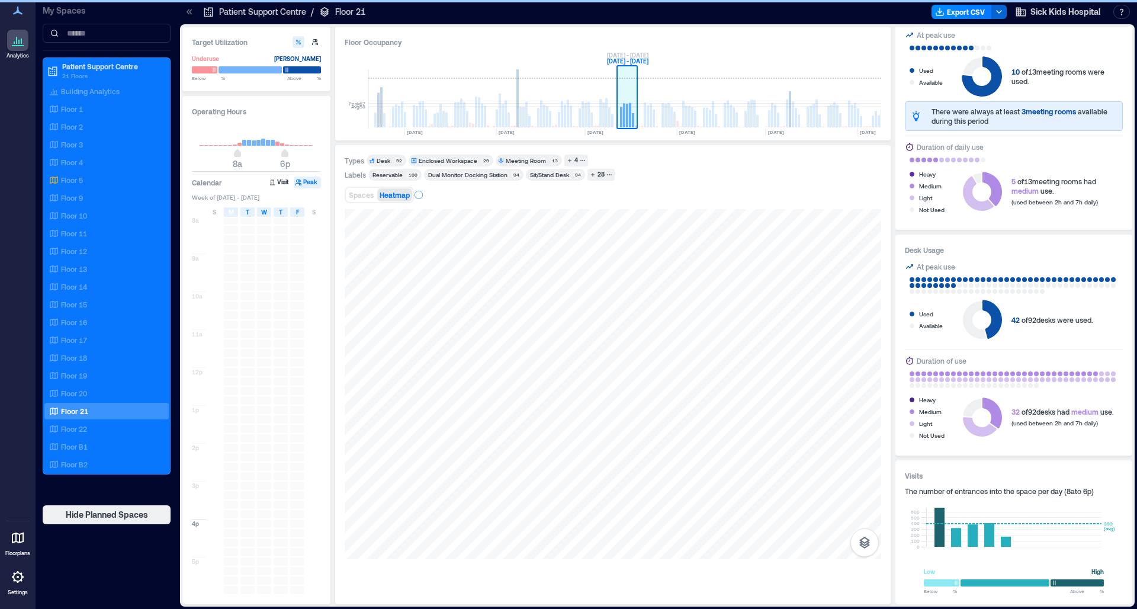
click at [382, 115] on rect at bounding box center [381, 107] width 2 height 40
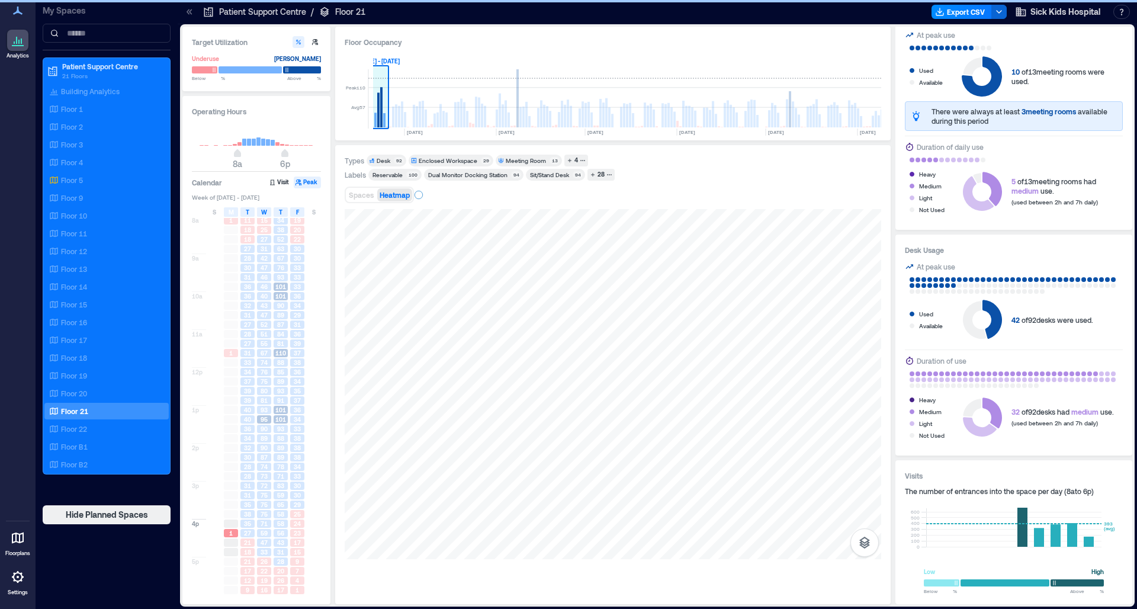
scroll to position [0, 73]
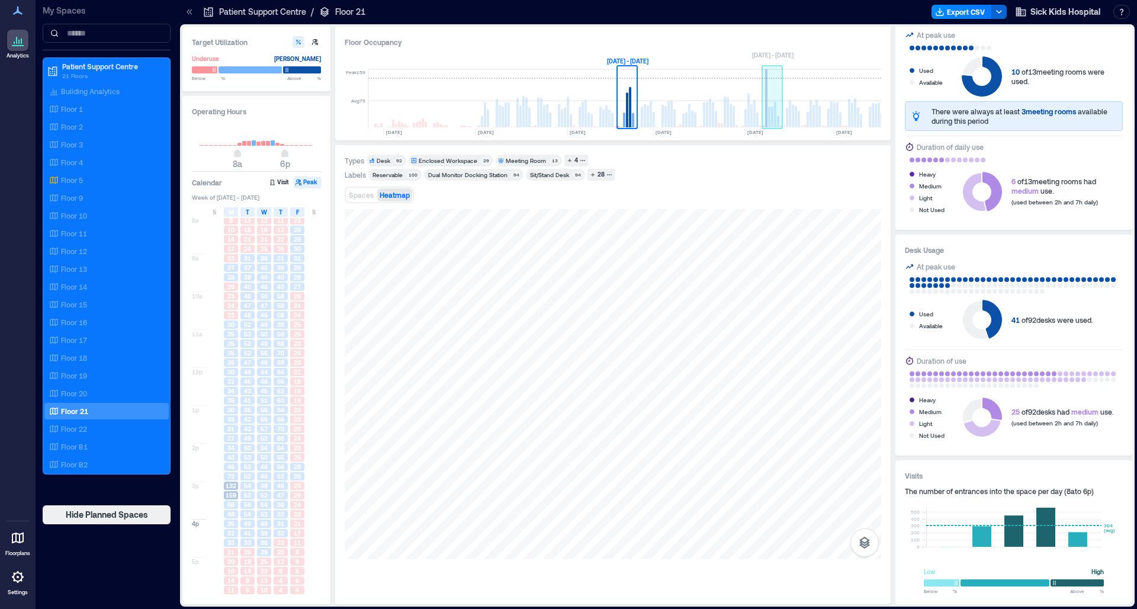
click at [760, 111] on rect at bounding box center [772, 117] width 2 height 21
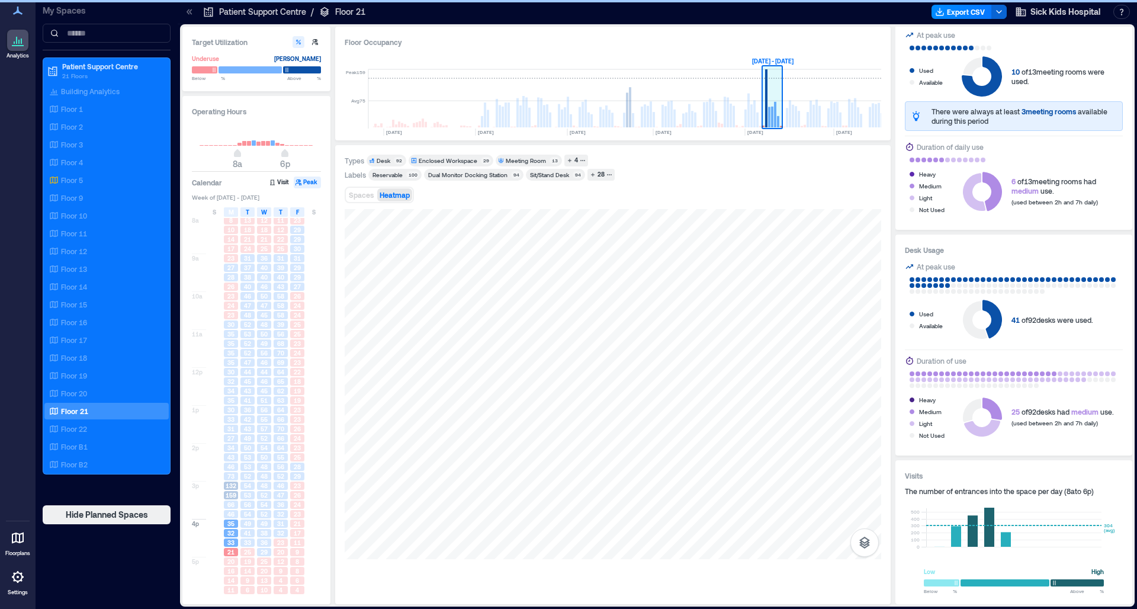
scroll to position [0, 218]
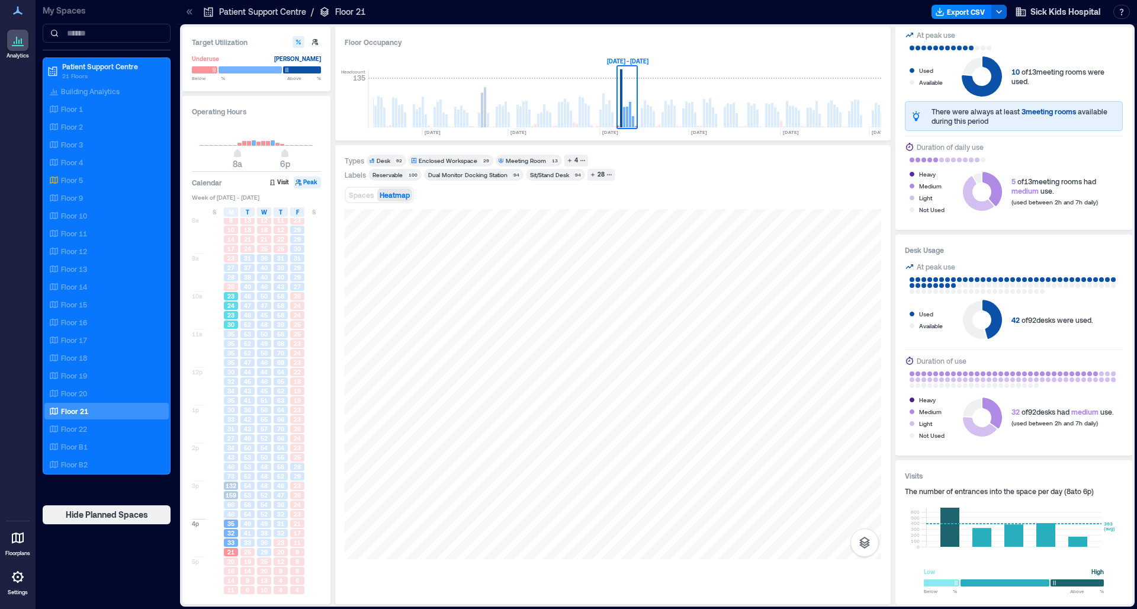
click at [231, 301] on span "24" at bounding box center [230, 305] width 7 height 8
click at [231, 342] on span "35" at bounding box center [230, 343] width 7 height 8
click at [227, 387] on span "34" at bounding box center [230, 391] width 7 height 8
click at [228, 425] on span "31" at bounding box center [230, 429] width 7 height 8
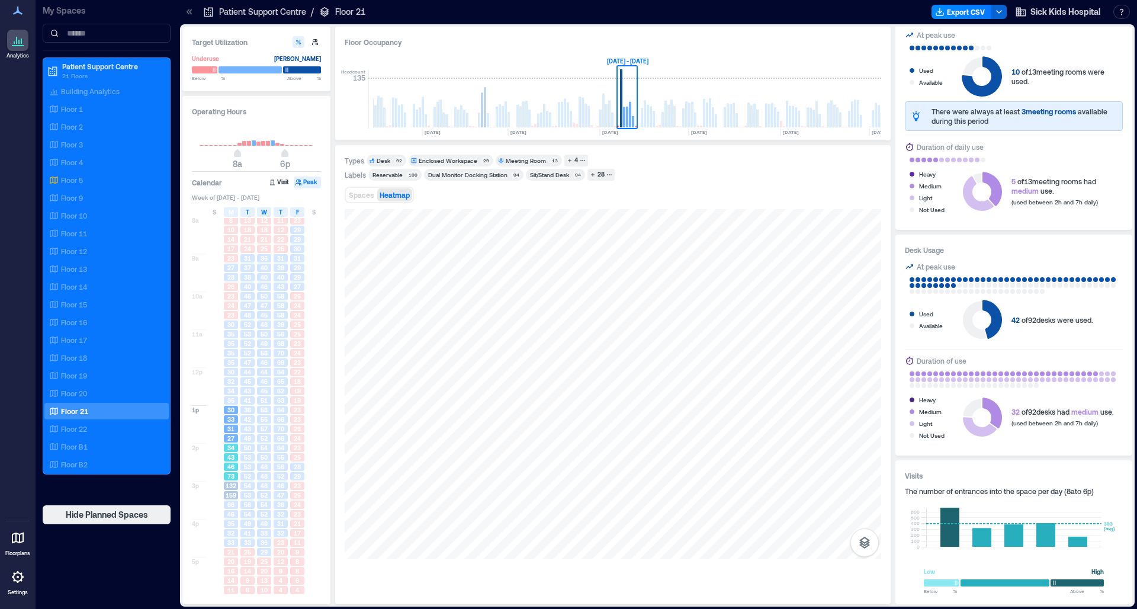
click at [230, 460] on span "43" at bounding box center [230, 457] width 7 height 8
click at [232, 467] on span "159" at bounding box center [231, 495] width 11 height 8
click at [229, 12] on p "Patient Support Centre" at bounding box center [262, 12] width 87 height 12
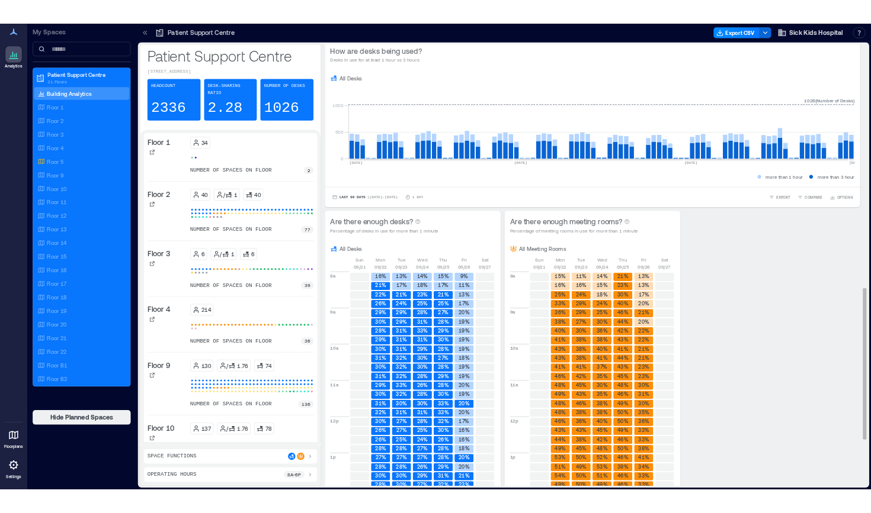
scroll to position [927, 0]
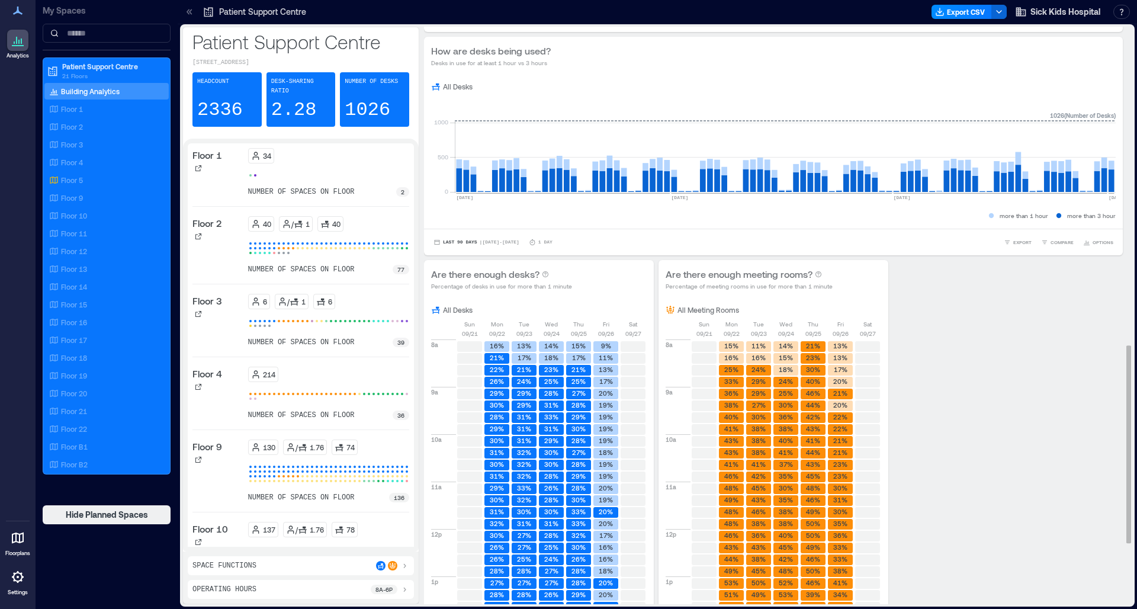
click at [493, 314] on div "All Desks" at bounding box center [539, 309] width 216 height 9
